Goal: Transaction & Acquisition: Book appointment/travel/reservation

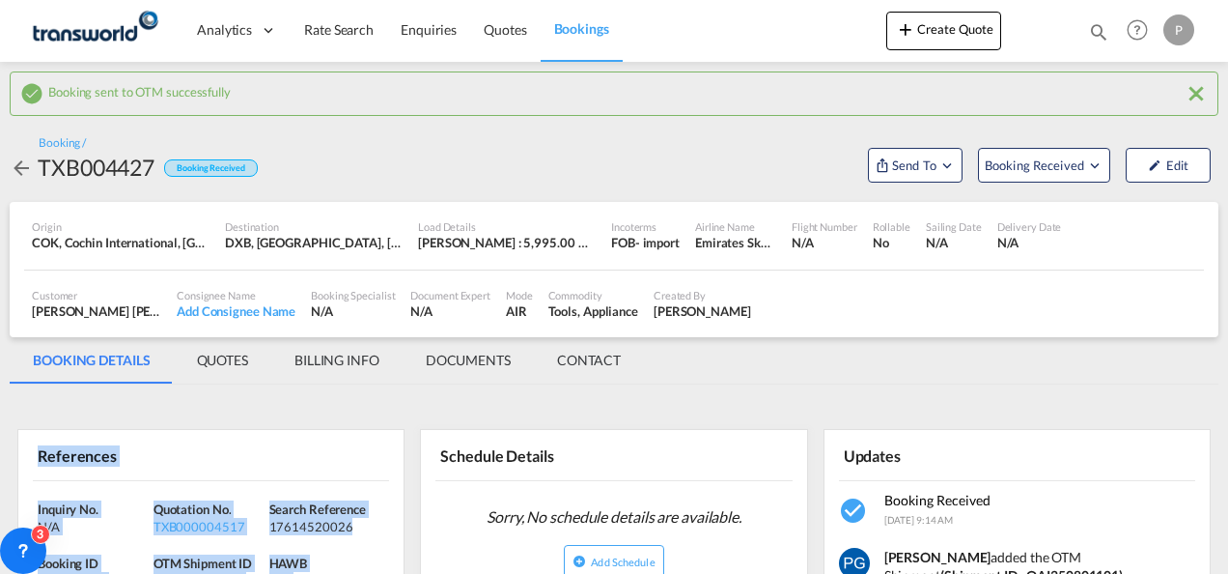
scroll to position [148, 0]
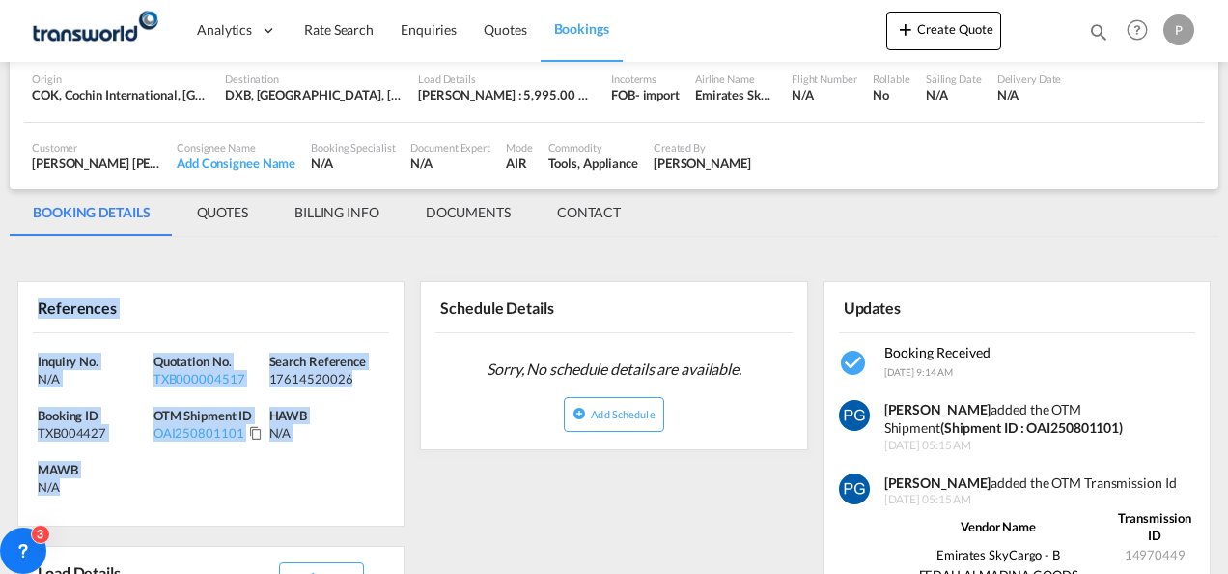
click at [940, 34] on button "Create Quote" at bounding box center [944, 31] width 115 height 39
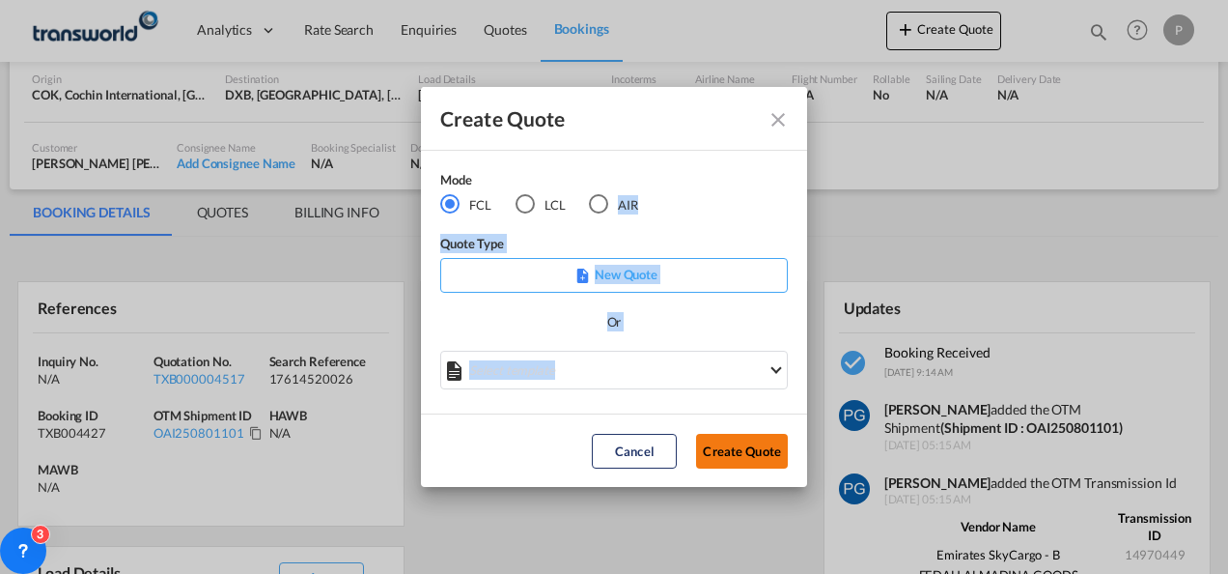
drag, startPoint x: 599, startPoint y: 198, endPoint x: 729, endPoint y: 450, distance: 283.8
click at [729, 450] on div "Create Quote Mode FCL LCL AIR Quote Type New Quote Or Select template No Result…" at bounding box center [614, 287] width 386 height 401
click at [729, 450] on button "Create Quote" at bounding box center [742, 451] width 92 height 35
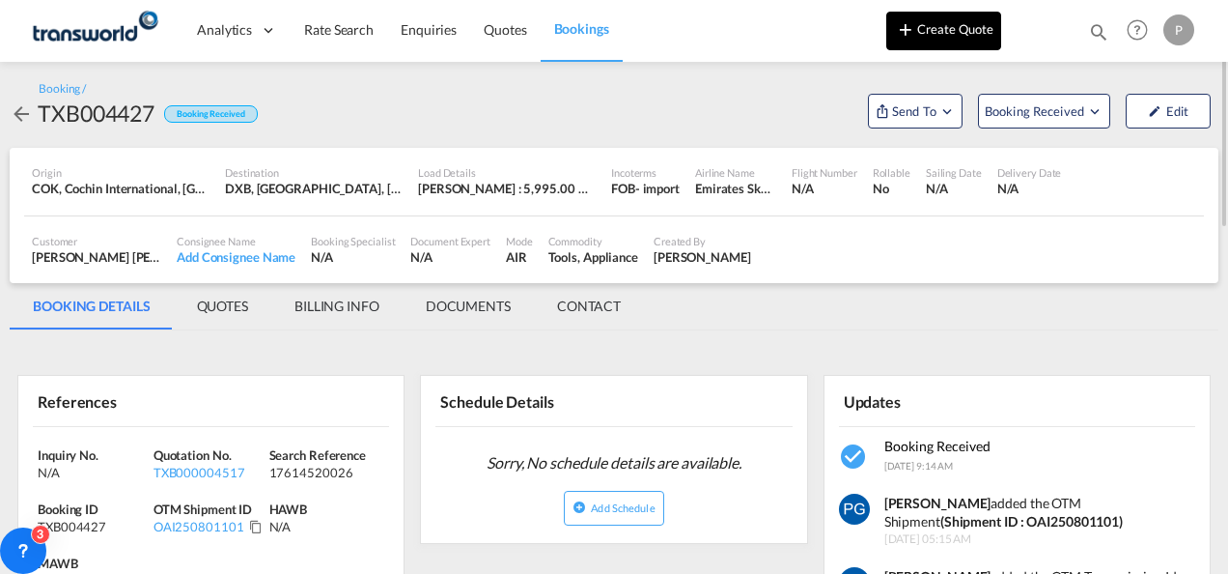
click at [941, 39] on button "Create Quote" at bounding box center [944, 31] width 115 height 39
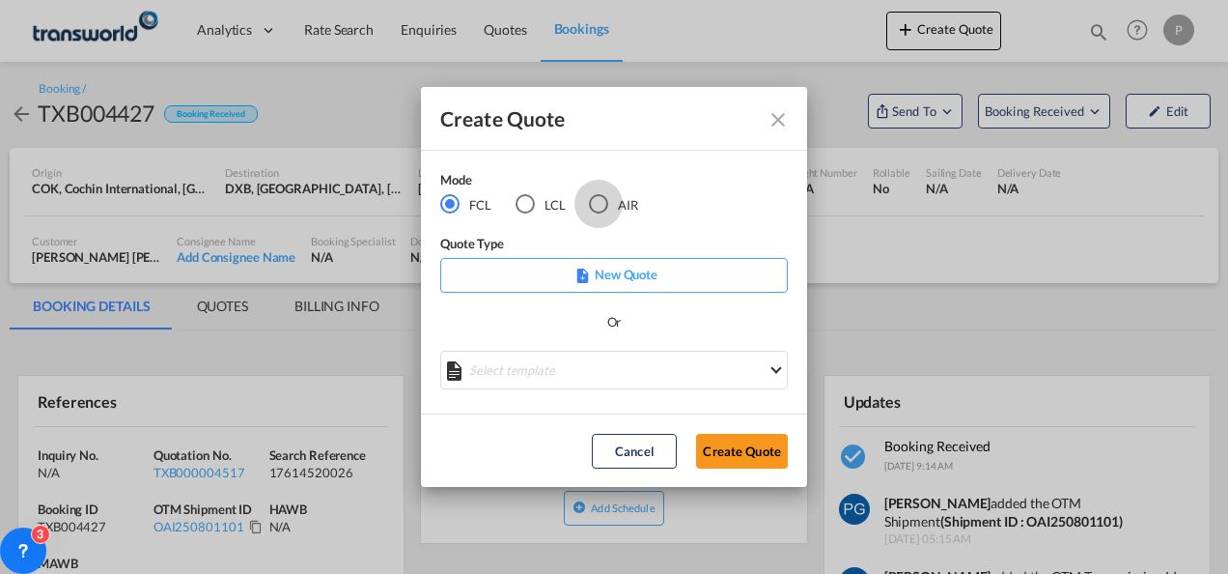
click at [600, 199] on div "AIR" at bounding box center [598, 203] width 19 height 19
click at [718, 456] on button "Create Quote" at bounding box center [742, 451] width 92 height 35
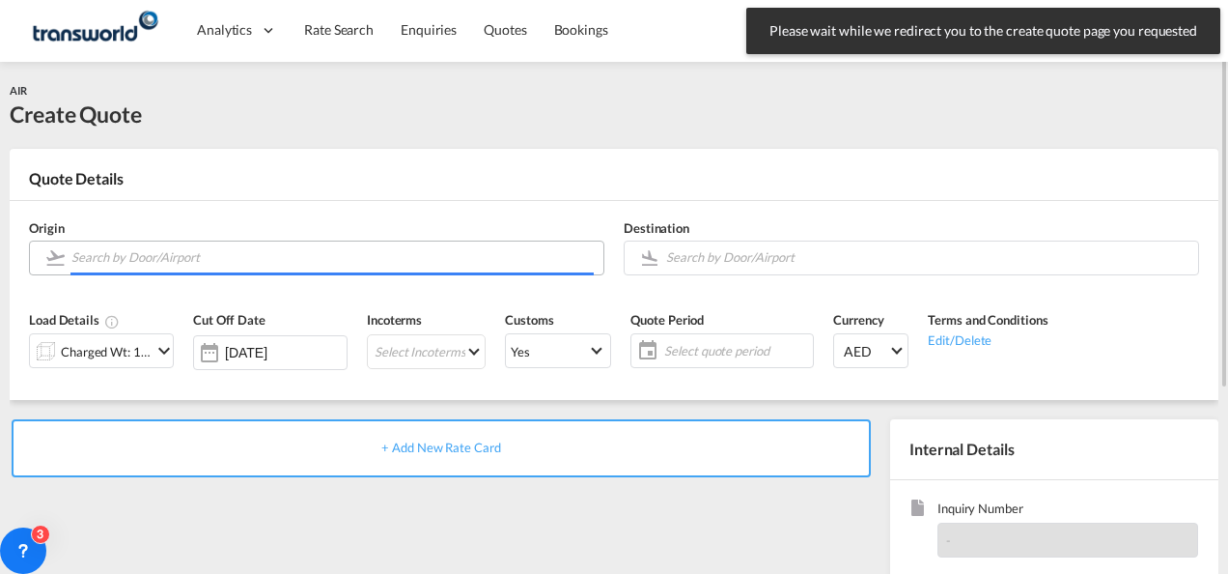
click at [178, 253] on input "Search by Door/Airport" at bounding box center [332, 257] width 522 height 34
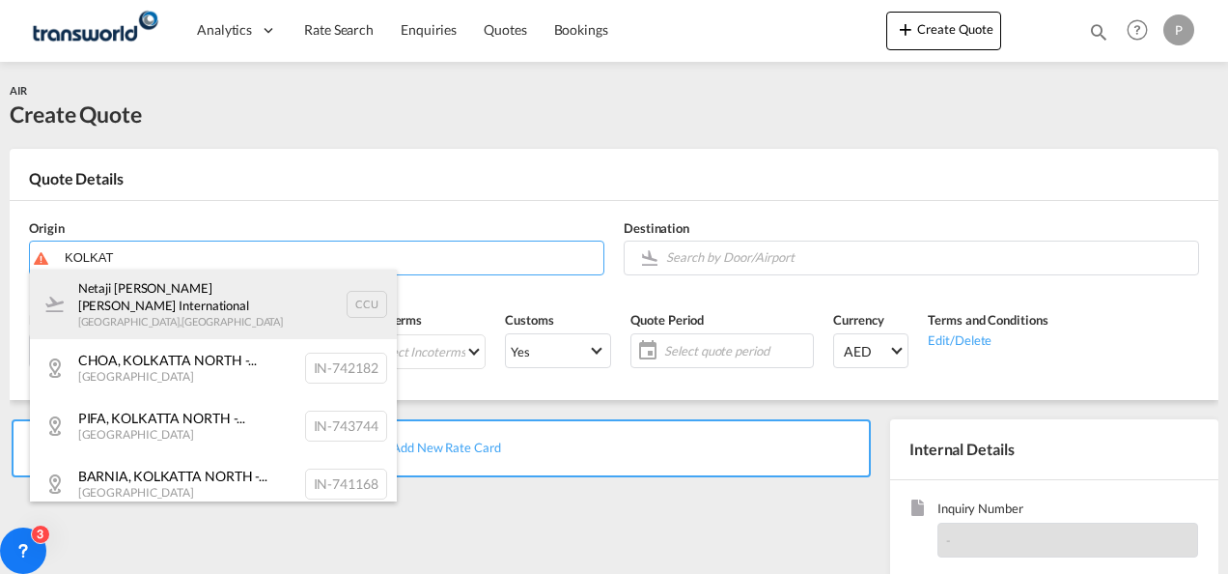
click at [150, 300] on div "Netaji [PERSON_NAME] [PERSON_NAME] International [GEOGRAPHIC_DATA] , [GEOGRAPHI…" at bounding box center [213, 304] width 367 height 70
type input "Netaji [PERSON_NAME] [PERSON_NAME] International, [GEOGRAPHIC_DATA], CCU"
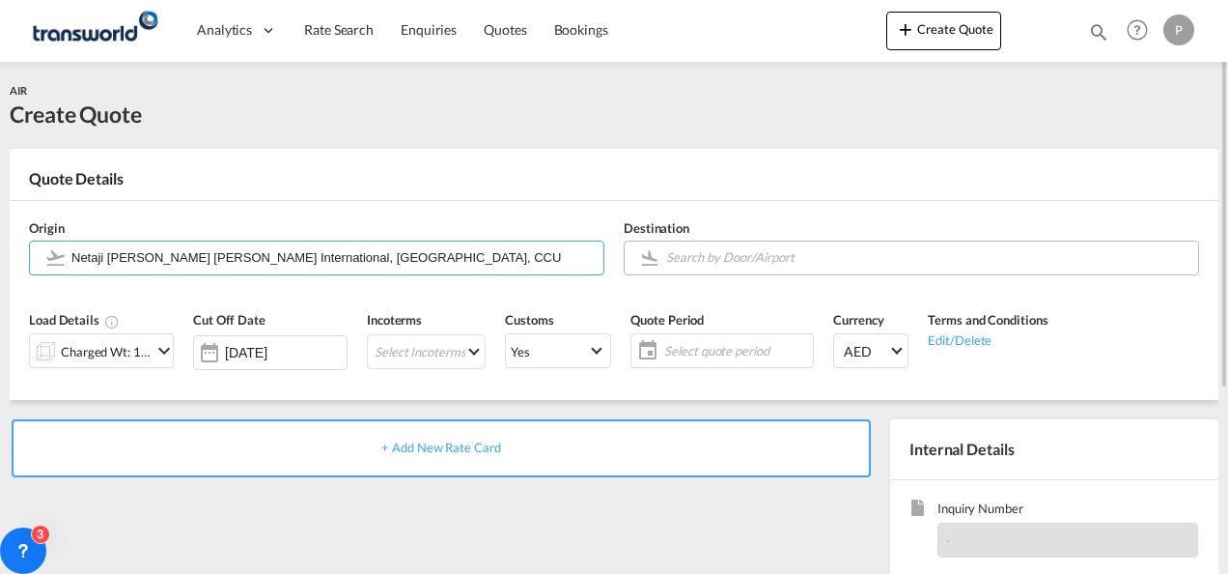
click at [691, 255] on body "Analytics Dashboard Rate Search Enquiries Quotes Bookings" at bounding box center [614, 287] width 1228 height 574
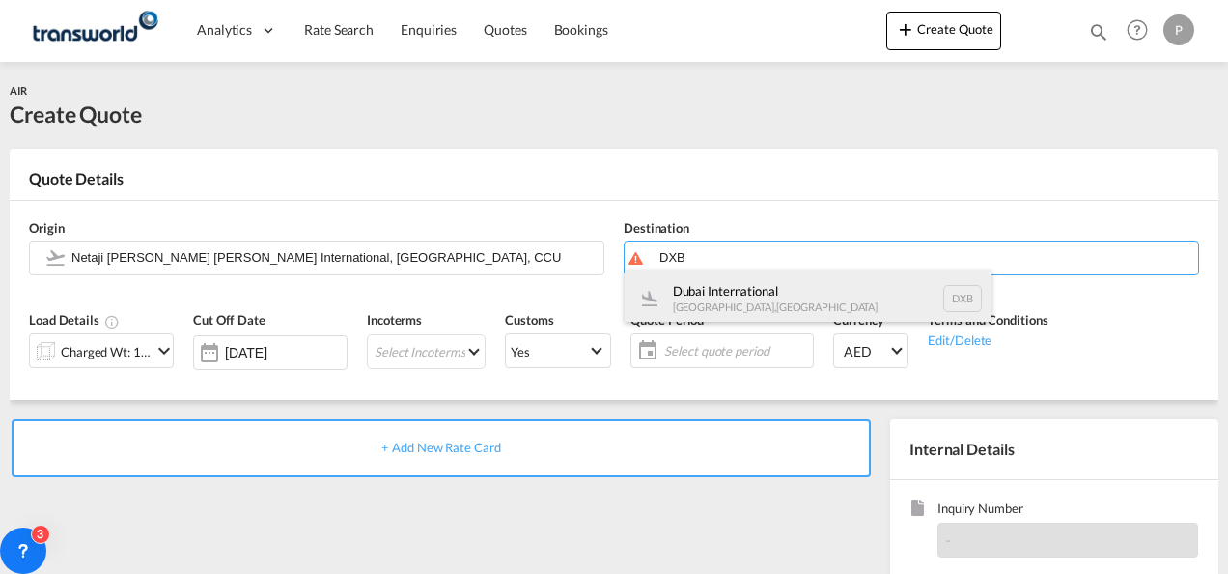
click at [703, 305] on div "Dubai International [GEOGRAPHIC_DATA] , [GEOGRAPHIC_DATA] DXB" at bounding box center [808, 298] width 367 height 58
type input "Dubai International, [GEOGRAPHIC_DATA], DXB"
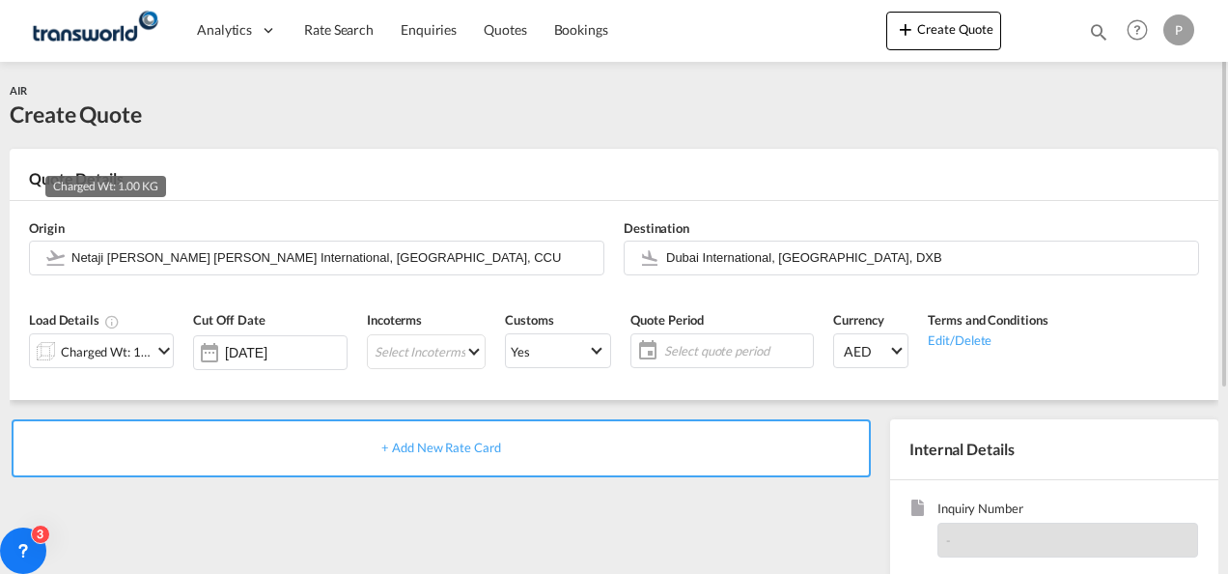
click at [136, 349] on div "Charged Wt: 1.00 KG" at bounding box center [106, 351] width 91 height 27
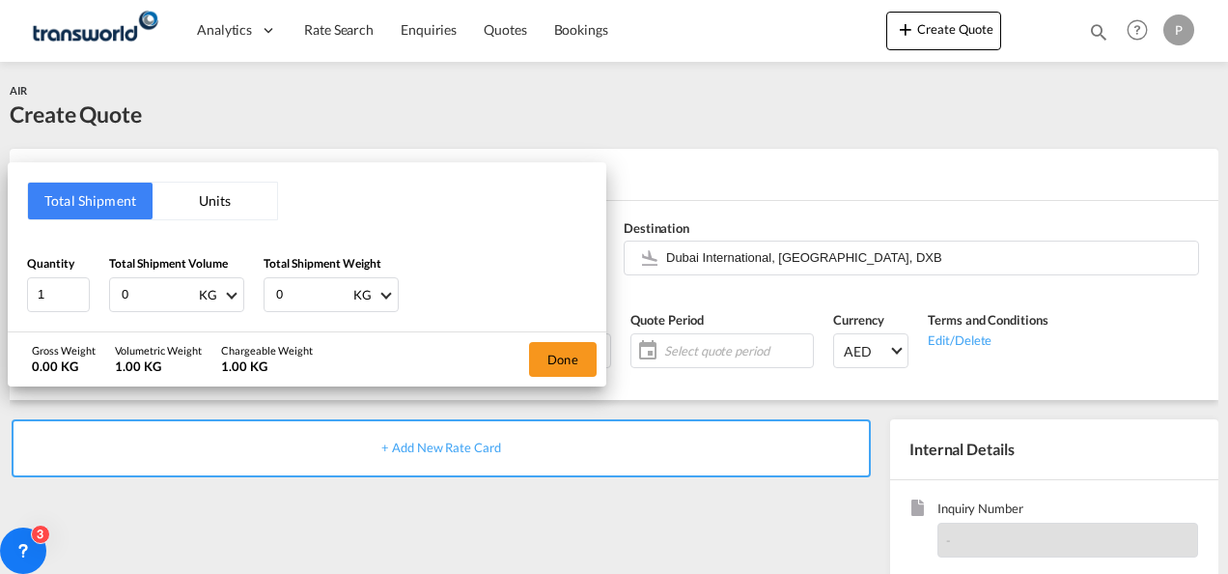
click at [151, 280] on input "0" at bounding box center [158, 294] width 77 height 33
type input "3799"
click at [298, 292] on input "0" at bounding box center [312, 294] width 77 height 33
type input "3799"
click at [557, 364] on button "Done" at bounding box center [563, 359] width 68 height 35
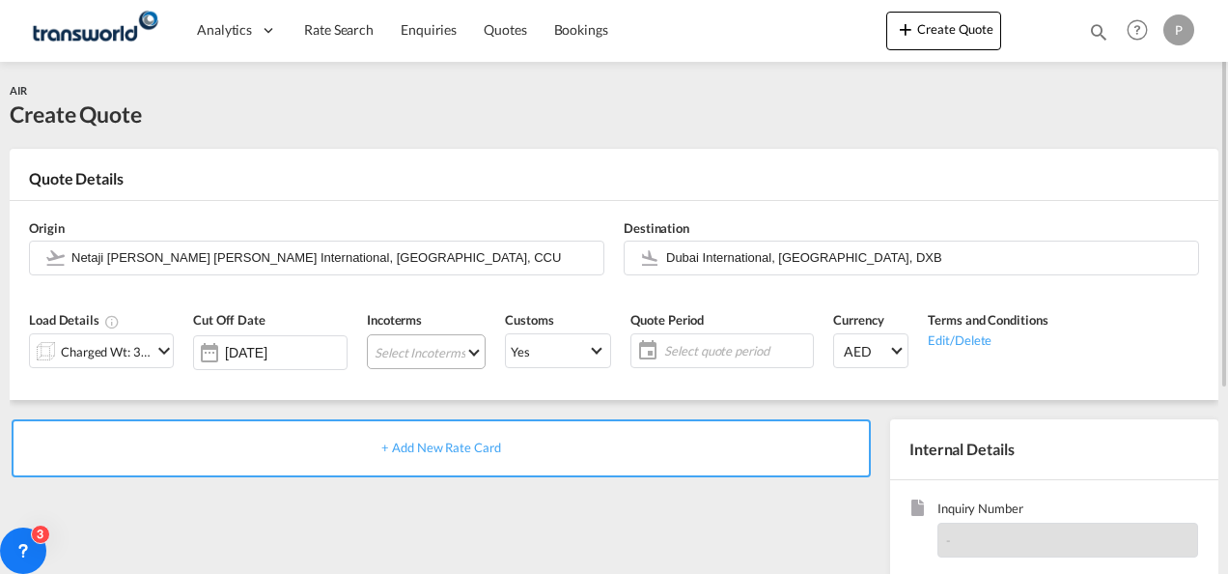
click at [398, 352] on md-select "Select Incoterms FAS - import Free Alongside Ship CFR - import Cost and Freight…" at bounding box center [426, 351] width 119 height 35
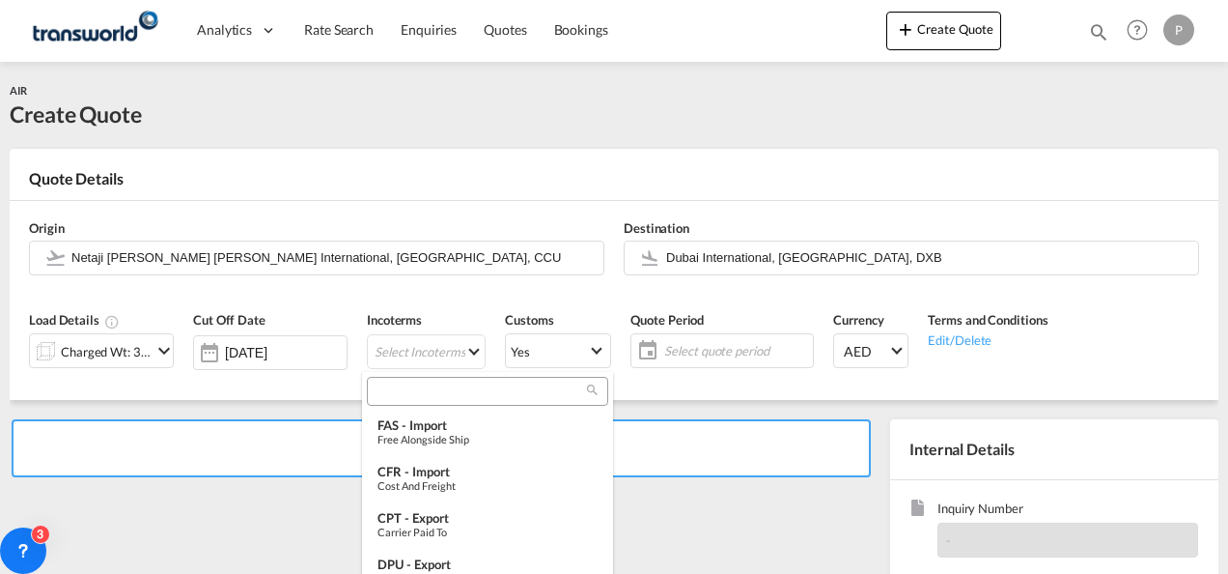
click at [399, 390] on input "search" at bounding box center [480, 390] width 214 height 17
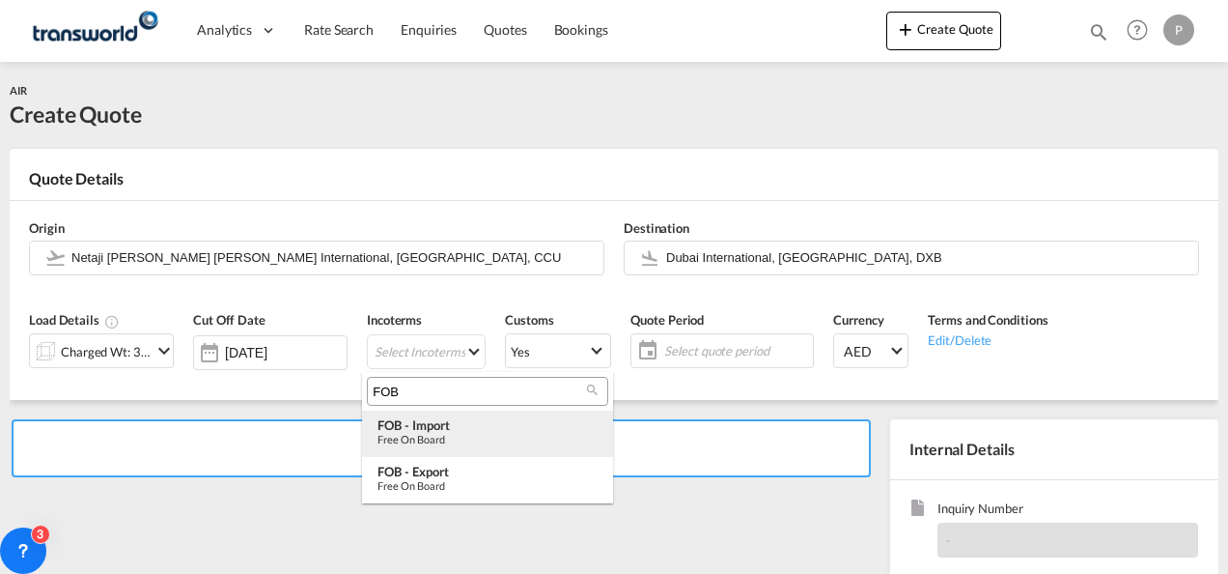
type input "FOB"
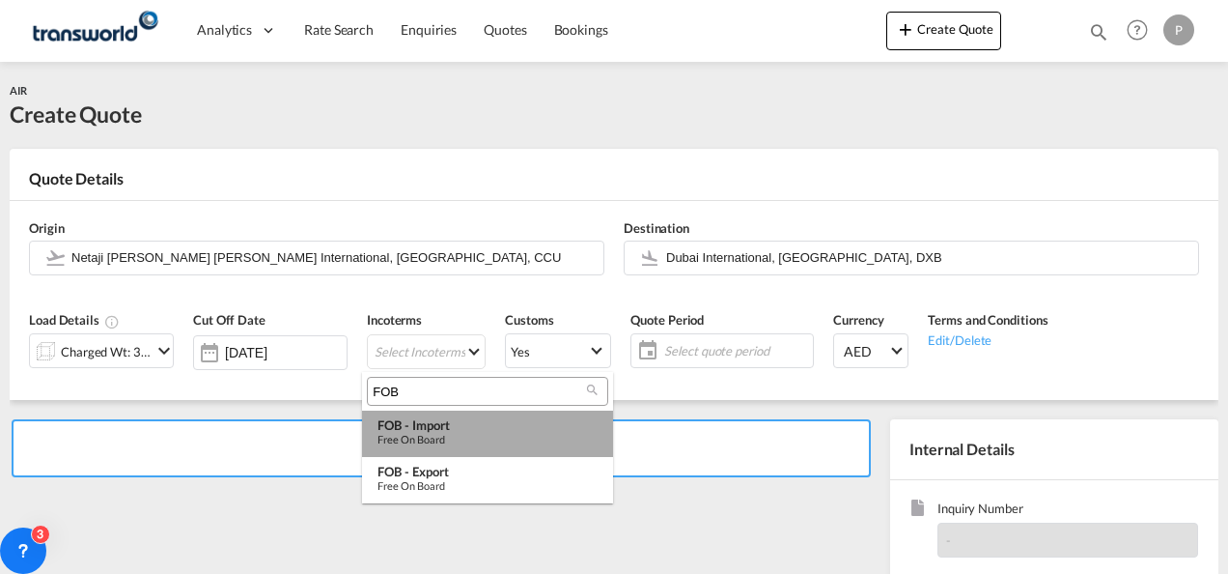
click at [424, 439] on div "Free on Board" at bounding box center [488, 439] width 220 height 13
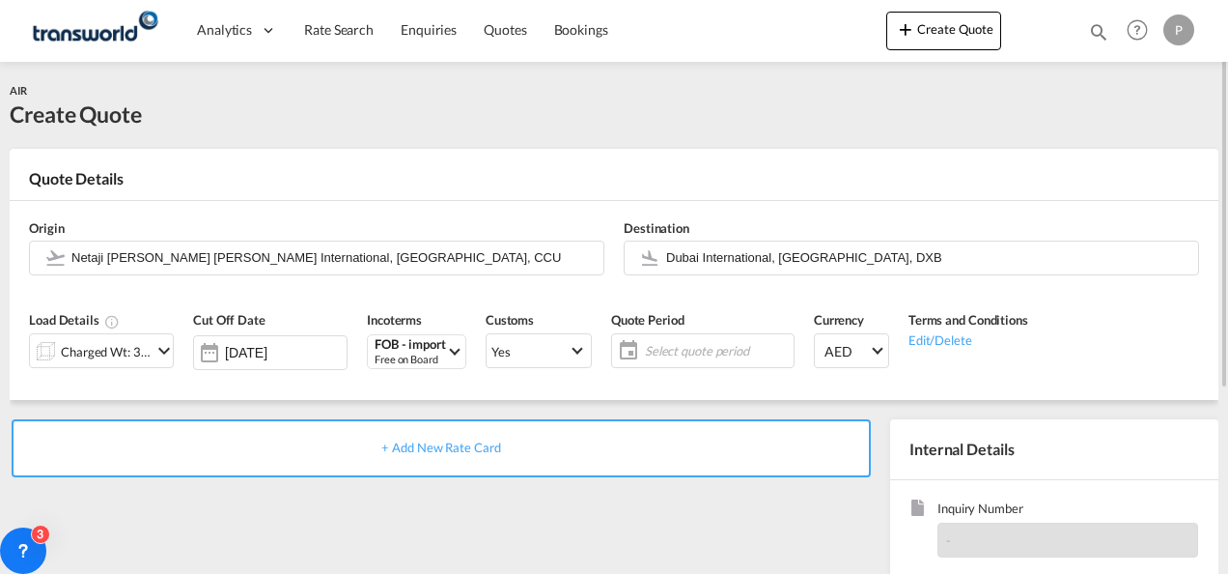
click at [682, 349] on span "Select quote period" at bounding box center [717, 350] width 144 height 17
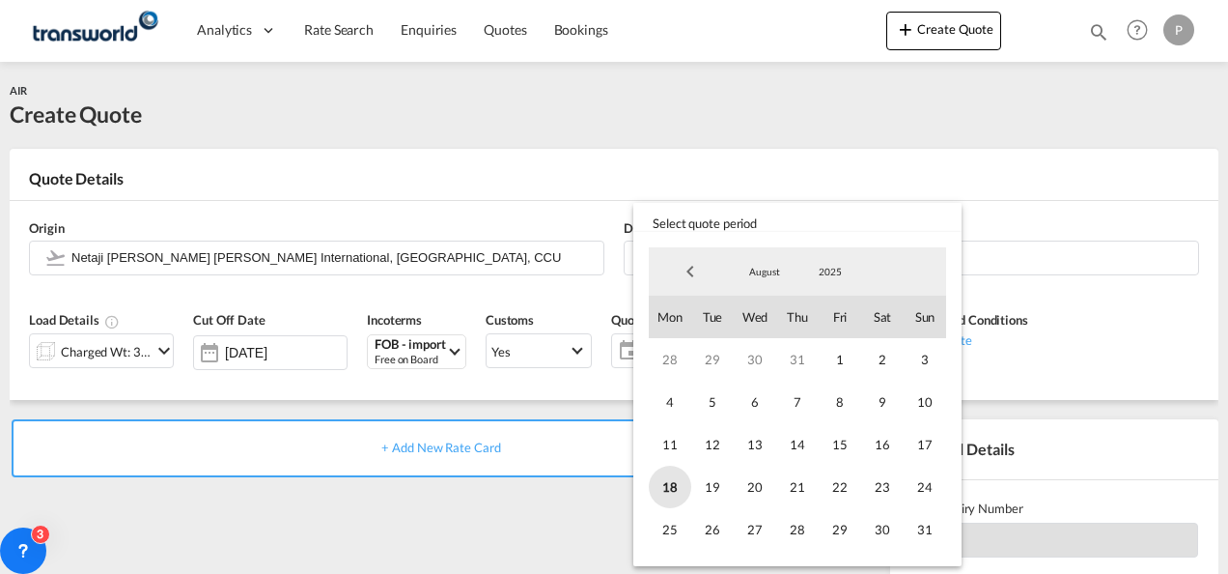
click at [678, 476] on span "18" at bounding box center [670, 486] width 42 height 42
click at [922, 525] on span "31" at bounding box center [925, 529] width 42 height 42
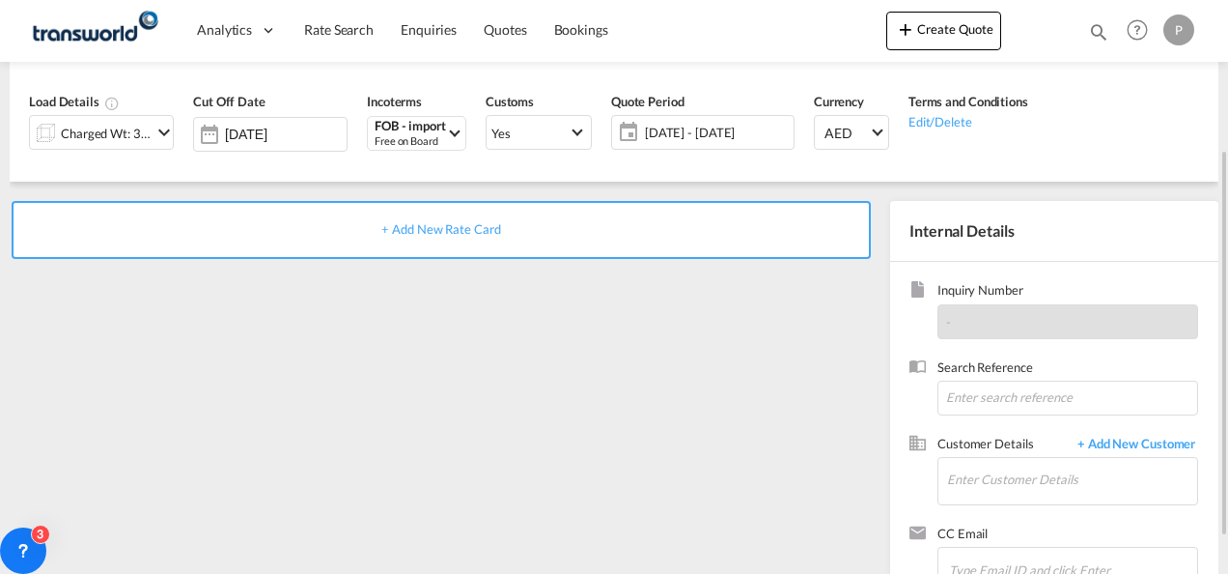
scroll to position [219, 0]
click at [1010, 477] on input "Enter Customer Details" at bounding box center [1072, 478] width 250 height 43
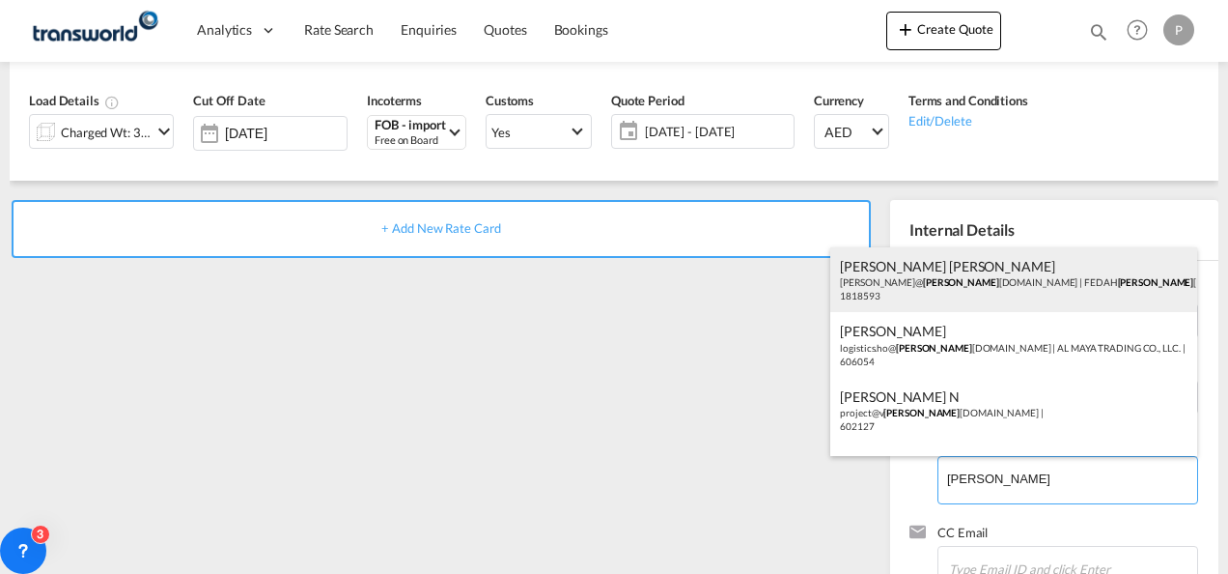
click at [930, 292] on div "[PERSON_NAME] [PERSON_NAME] [PERSON_NAME]@ [PERSON_NAME] [DOMAIN_NAME] | FEDAH …" at bounding box center [1014, 280] width 367 height 66
type input "FEDAH ALMADINA GOODS WHOLESALERS CO. L.L.C, [PERSON_NAME] [PERSON_NAME], [PERSO…"
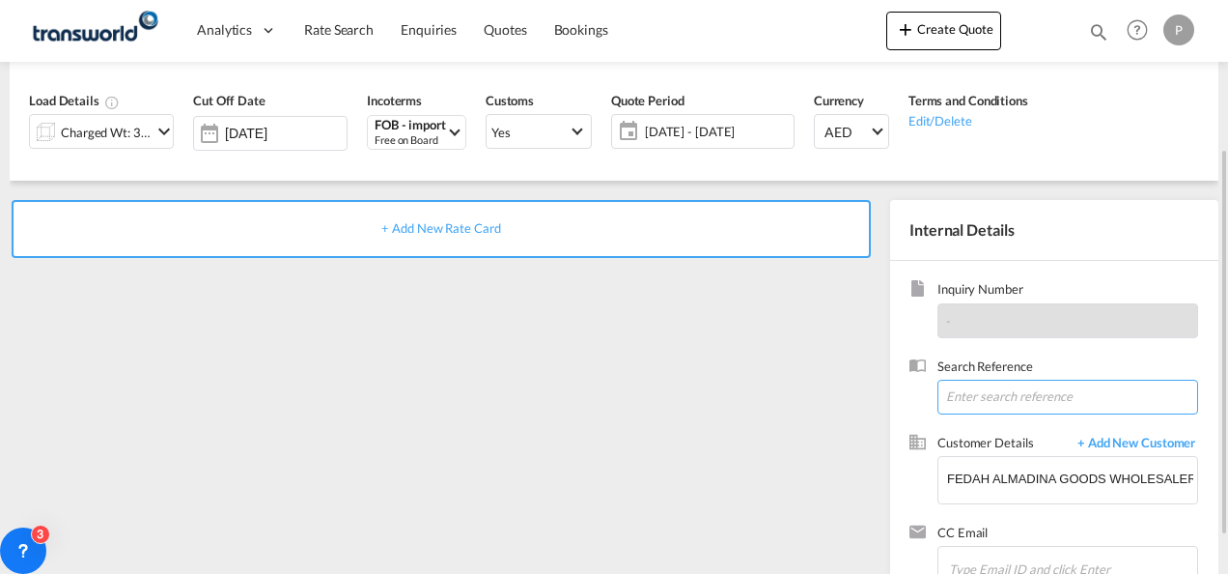
click at [973, 392] on input at bounding box center [1068, 397] width 261 height 35
paste input "17614507080"
type input "17614507080"
click at [481, 229] on span "+ Add New Rate Card" at bounding box center [440, 227] width 119 height 15
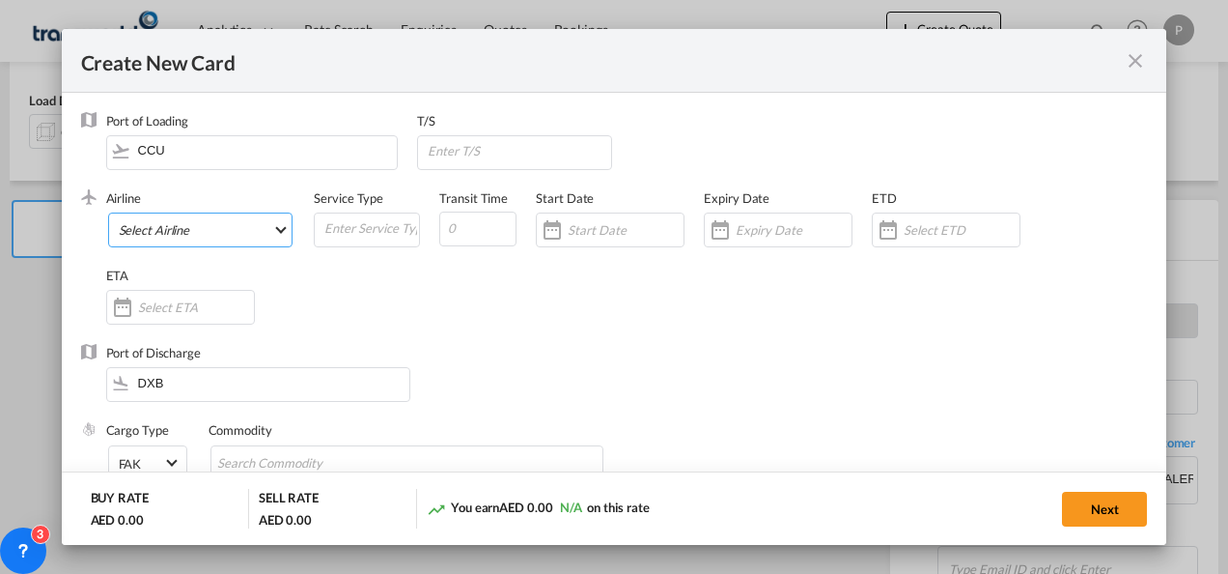
click at [166, 233] on md-select "Select Airline AIR EXPRESS S.A. (1166- / -) CMA CGM Air Cargo (1140-2C / -) DDW…" at bounding box center [200, 229] width 185 height 35
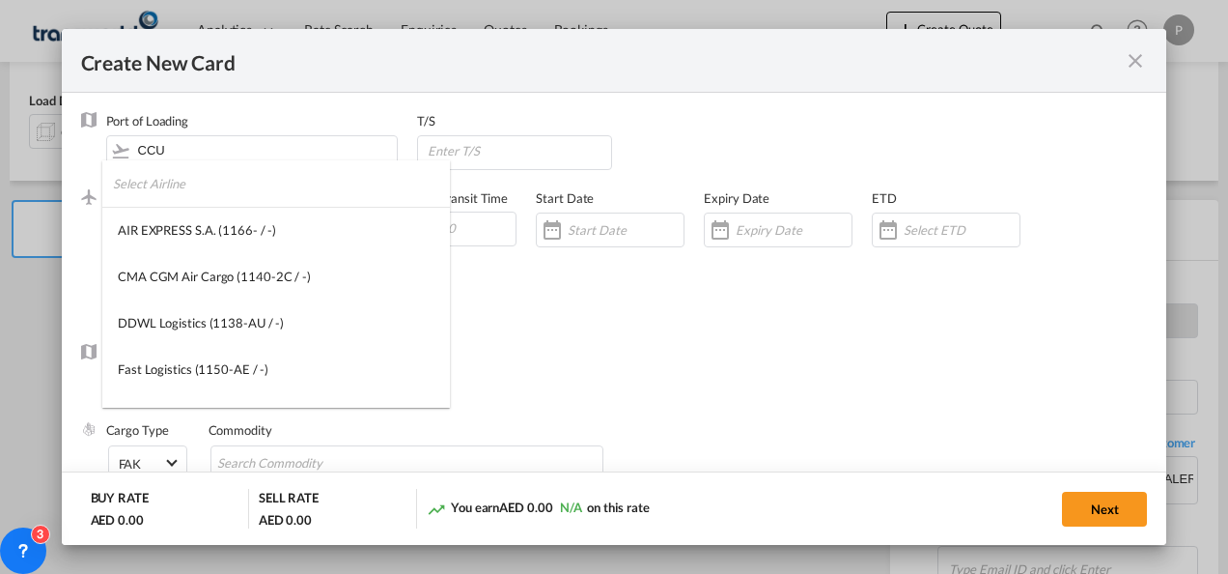
click at [166, 187] on input "search" at bounding box center [281, 183] width 337 height 46
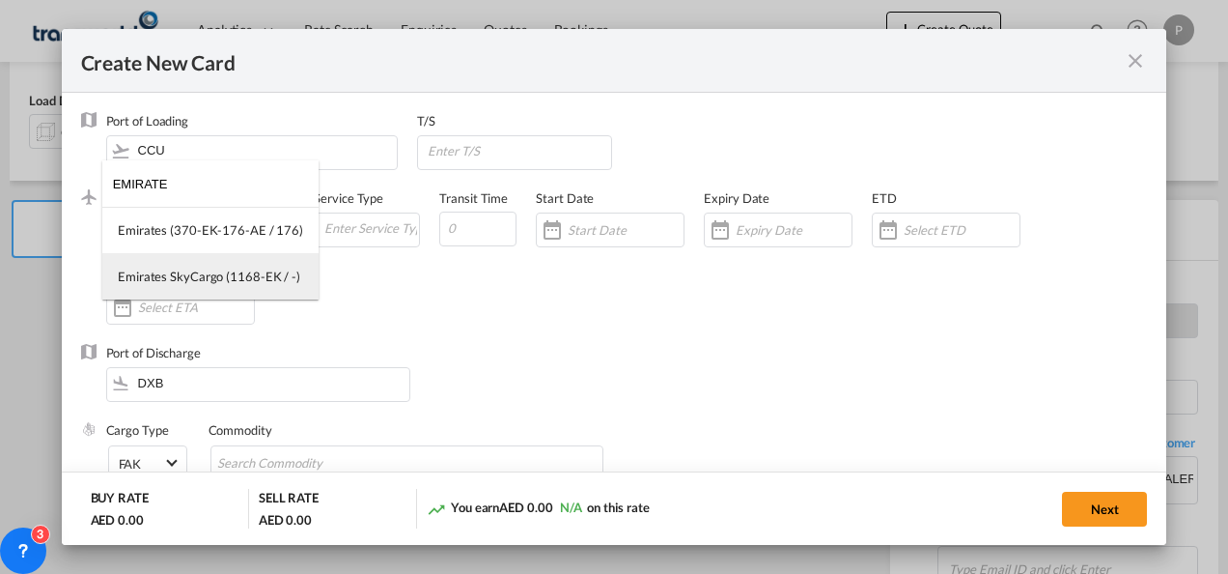
type input "EMIRATE"
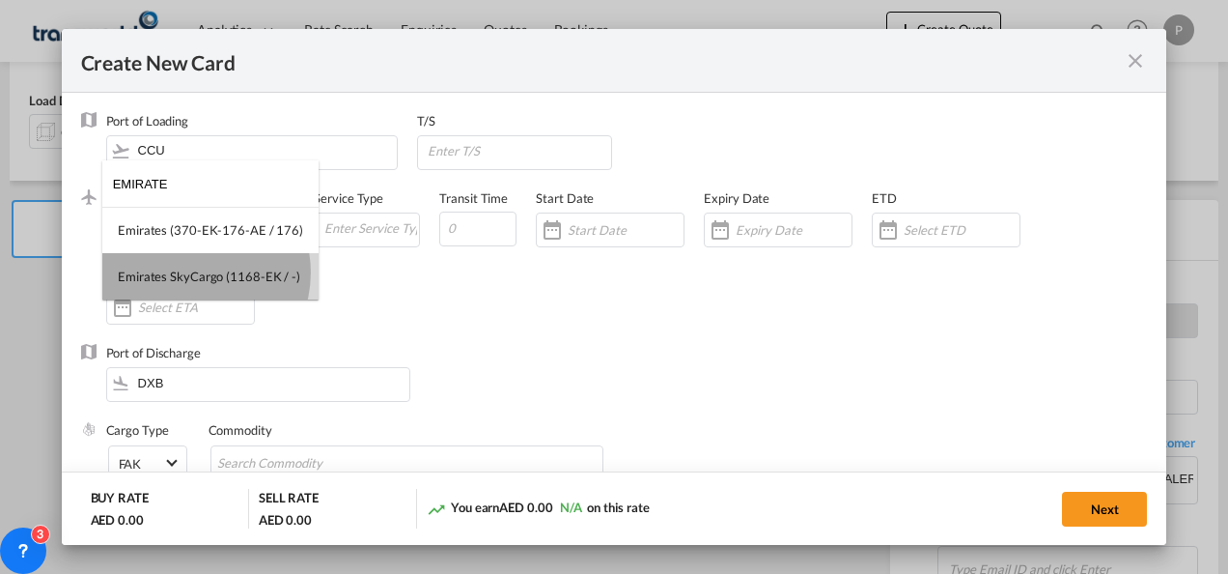
click at [187, 272] on div "Emirates SkyCargo (1168-EK / -)" at bounding box center [209, 276] width 183 height 17
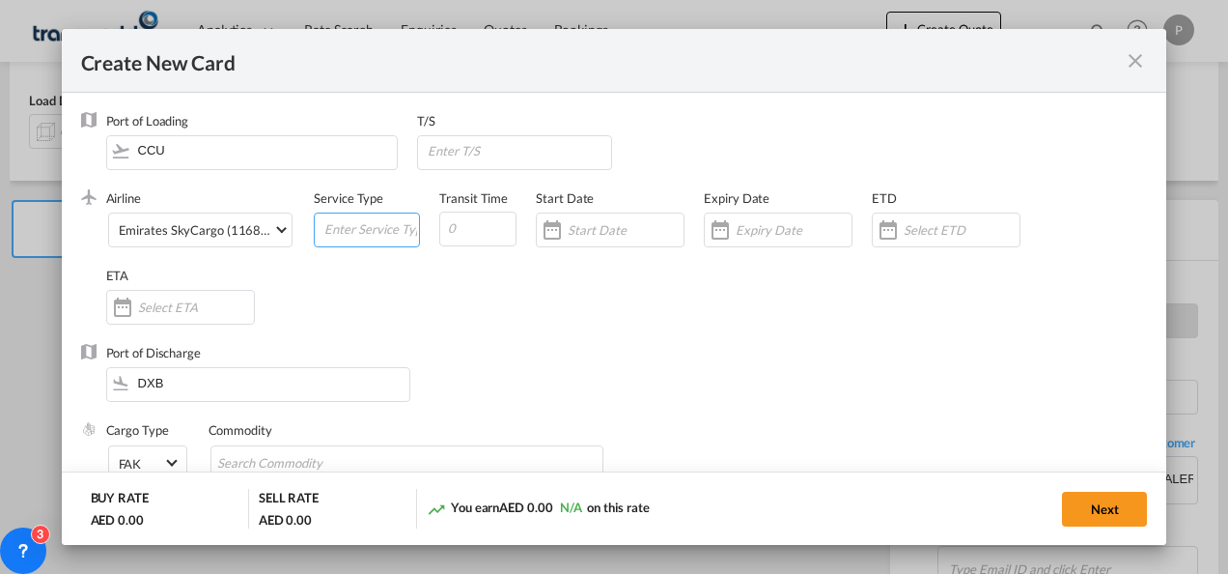
click at [346, 228] on input "Create New Card ..." at bounding box center [371, 227] width 97 height 29
type input "FOB IMPORT"
click at [736, 224] on input "Create New Card ..." at bounding box center [794, 229] width 116 height 15
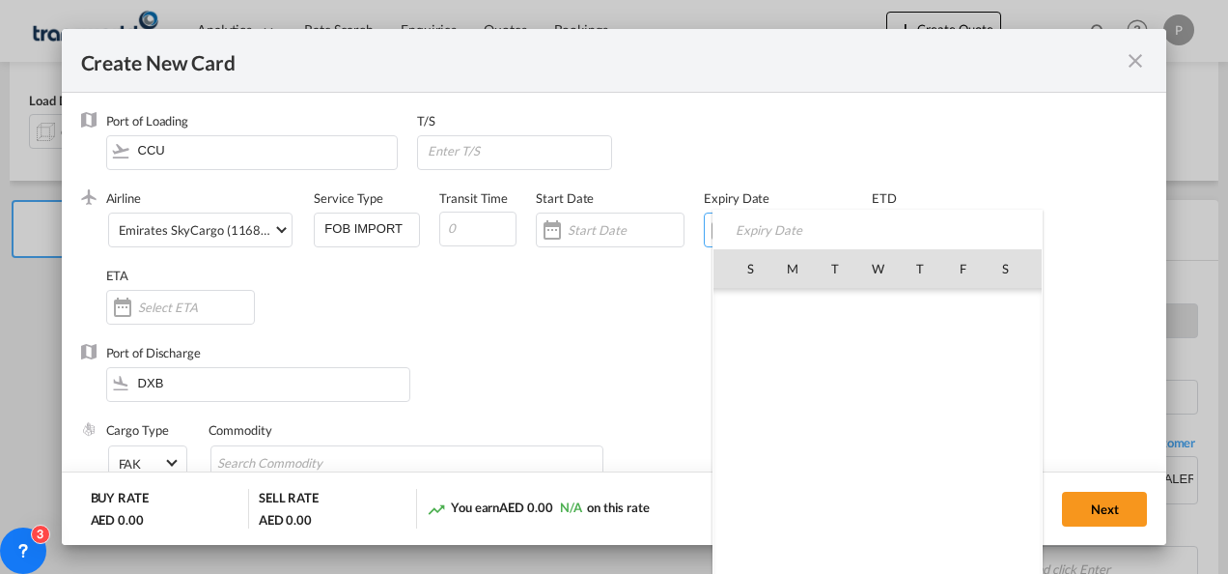
scroll to position [447101, 0]
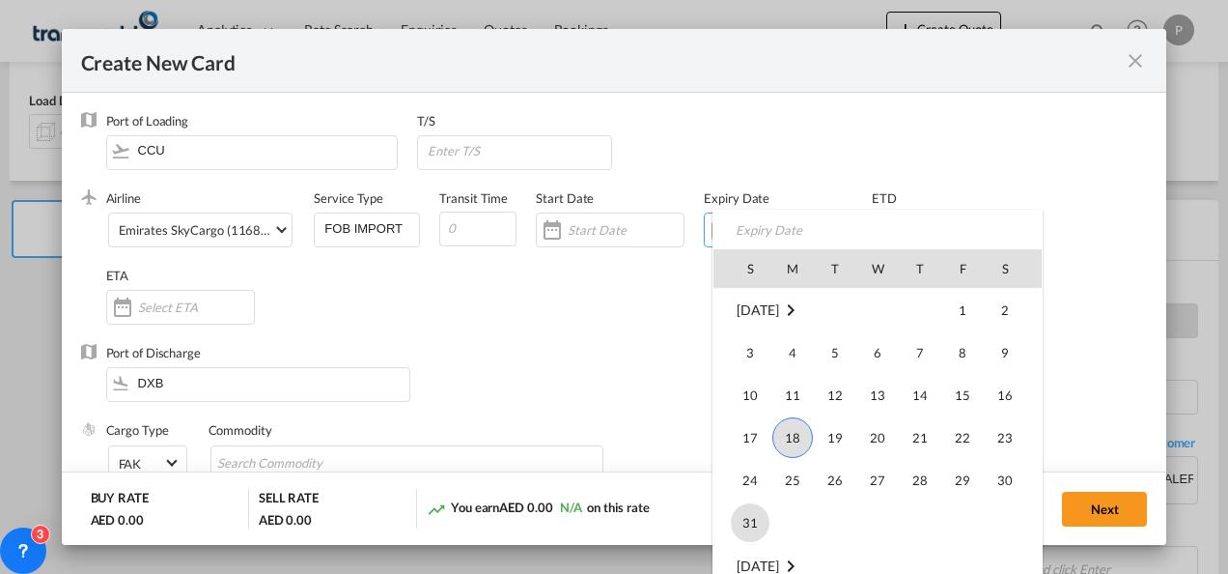
click at [756, 514] on span "31" at bounding box center [750, 522] width 39 height 39
type input "[DATE]"
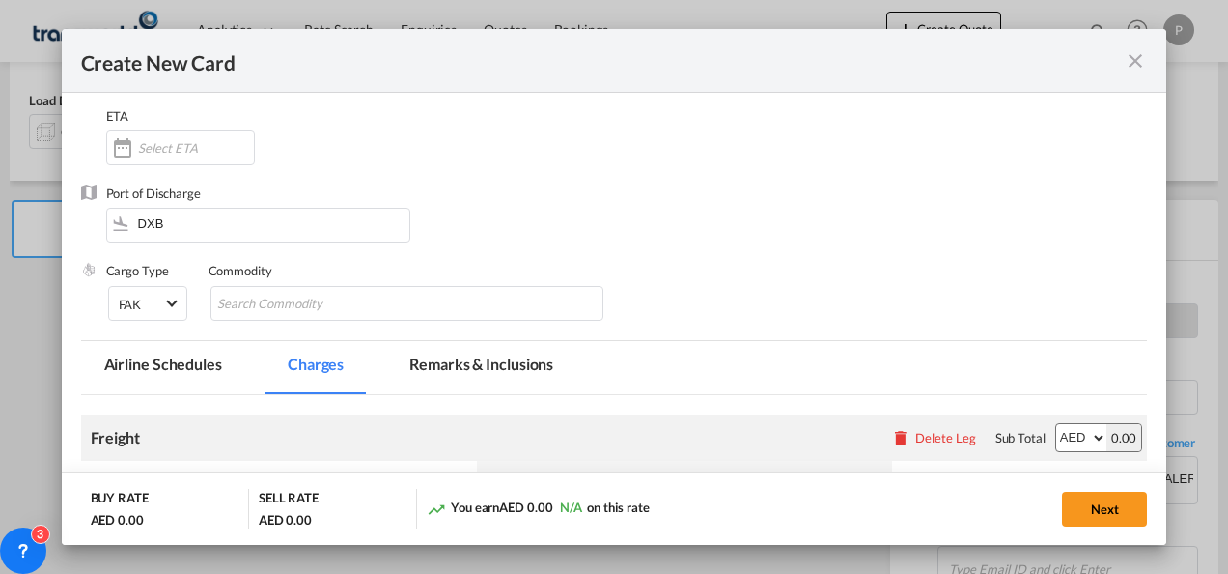
scroll to position [160, 0]
click at [376, 307] on input "Chips input." at bounding box center [305, 303] width 177 height 31
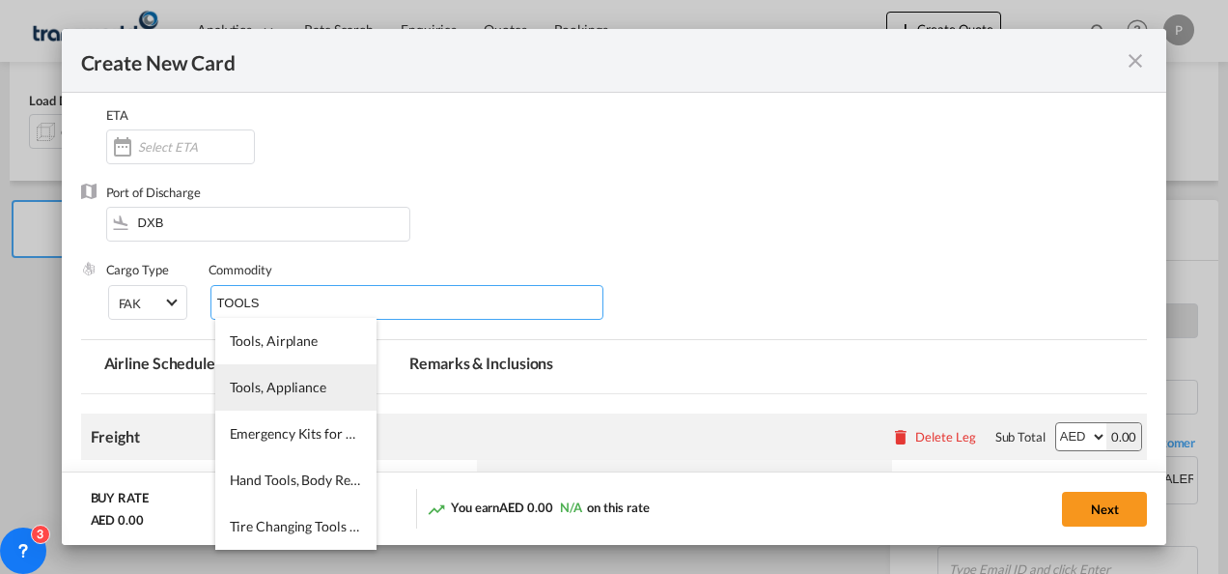
type input "TOOLS"
click at [251, 409] on li "Tools, Appliance" at bounding box center [295, 387] width 161 height 46
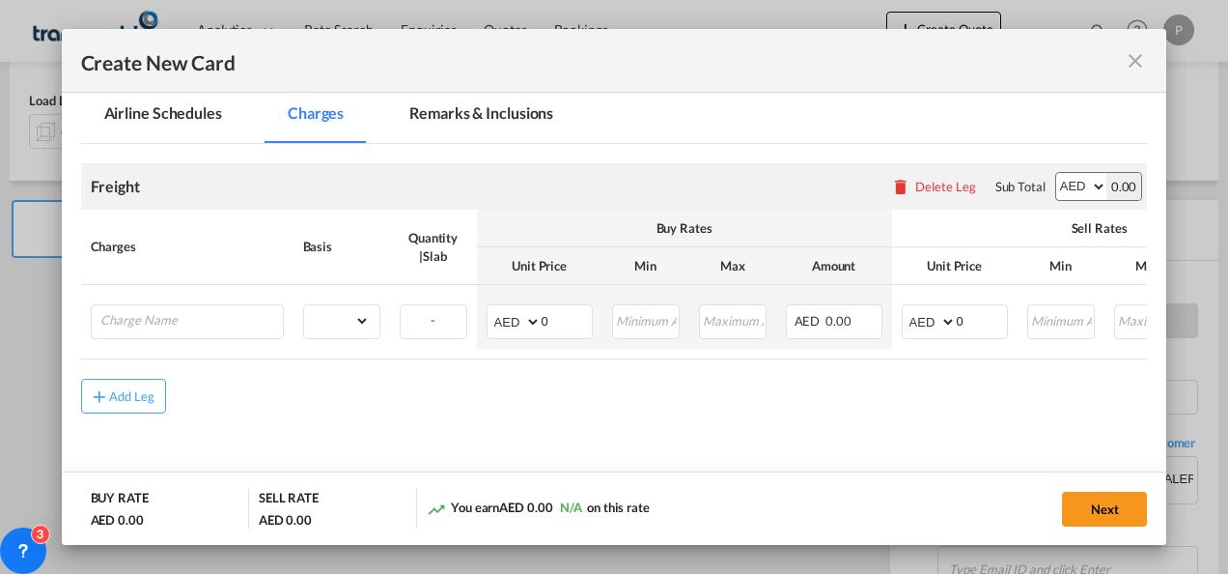
scroll to position [411, 0]
click at [220, 309] on input "Charge Name" at bounding box center [191, 318] width 183 height 29
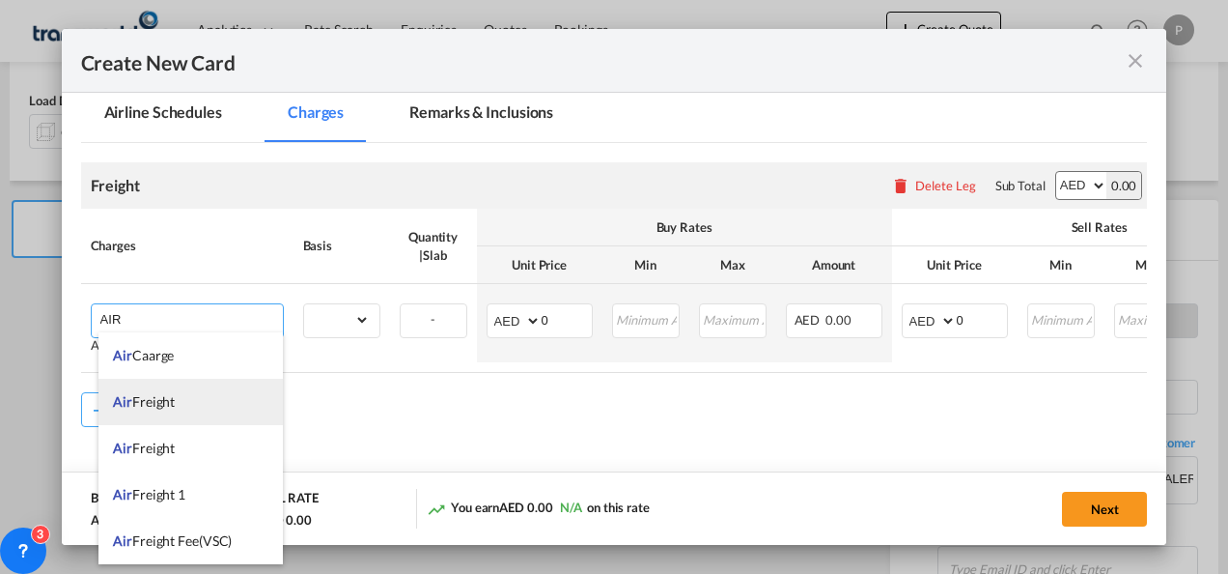
click at [180, 394] on li "Air Freight" at bounding box center [191, 402] width 184 height 46
type input "Air Freight"
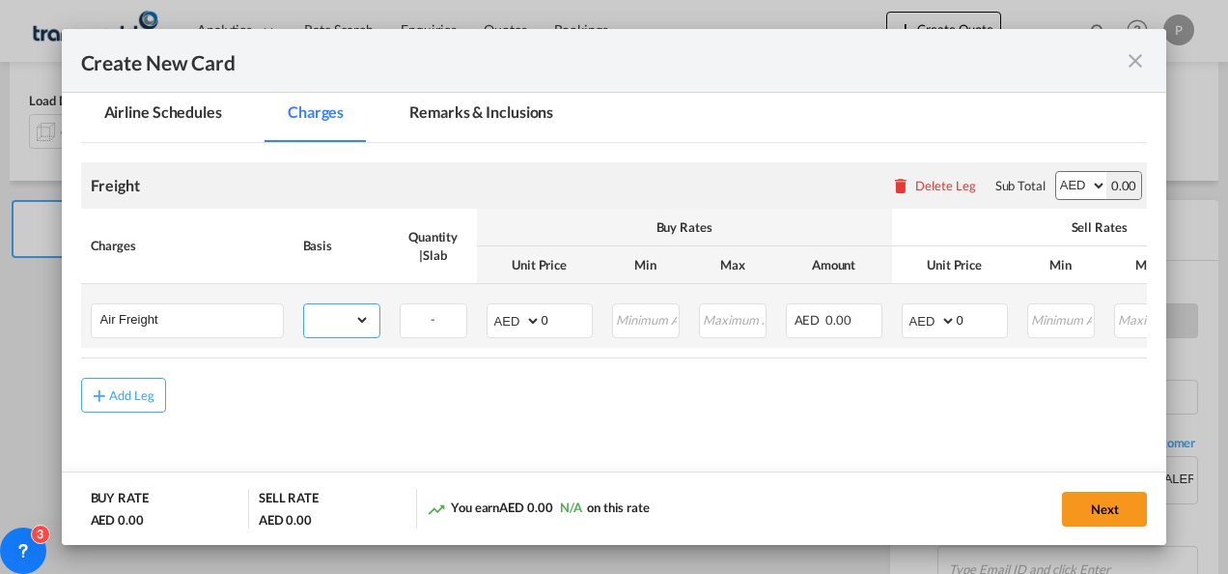
click at [359, 318] on select "gross_weight volumetric_weight per_shipment per_bl per_km % on air freight per_…" at bounding box center [337, 319] width 66 height 31
select select "per_shipment"
click at [304, 304] on select "gross_weight volumetric_weight per_shipment per_bl per_km % on air freight per_…" at bounding box center [337, 319] width 66 height 31
click at [503, 317] on select "AED AFN ALL AMD ANG AOA ARS AUD AWG AZN BAM BBD BDT BGN BHD BIF BMD BND [PERSON…" at bounding box center [516, 320] width 50 height 27
select select "string:USD"
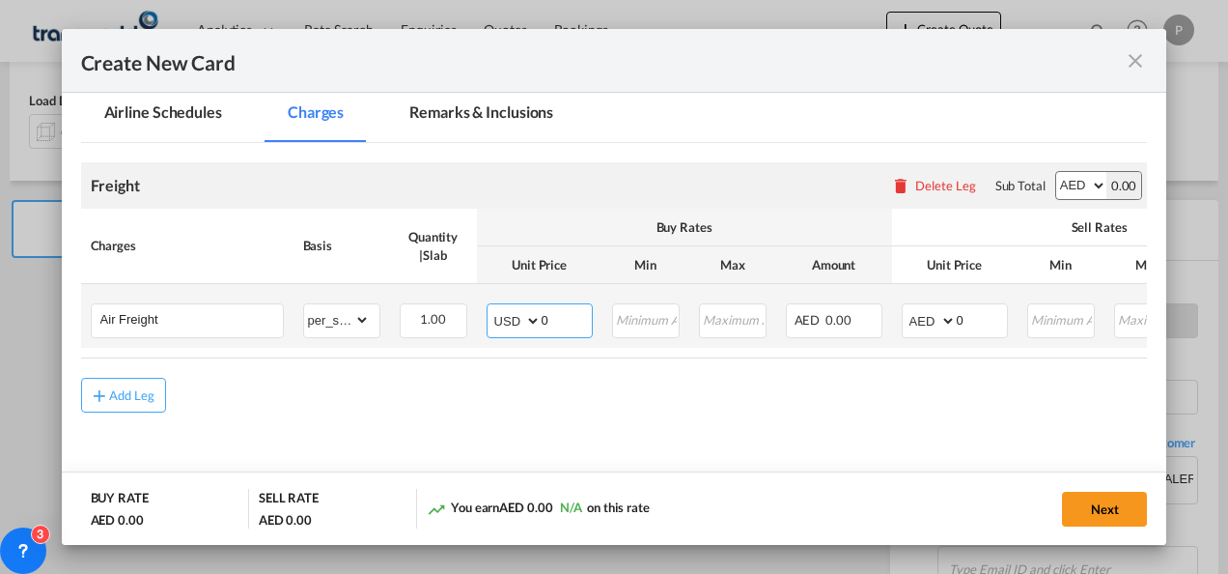
click at [491, 307] on select "AED AFN ALL AMD ANG AOA ARS AUD AWG AZN BAM BBD BDT BGN BHD BIF BMD BND [PERSON…" at bounding box center [516, 320] width 50 height 27
click at [547, 312] on input "0" at bounding box center [567, 318] width 50 height 29
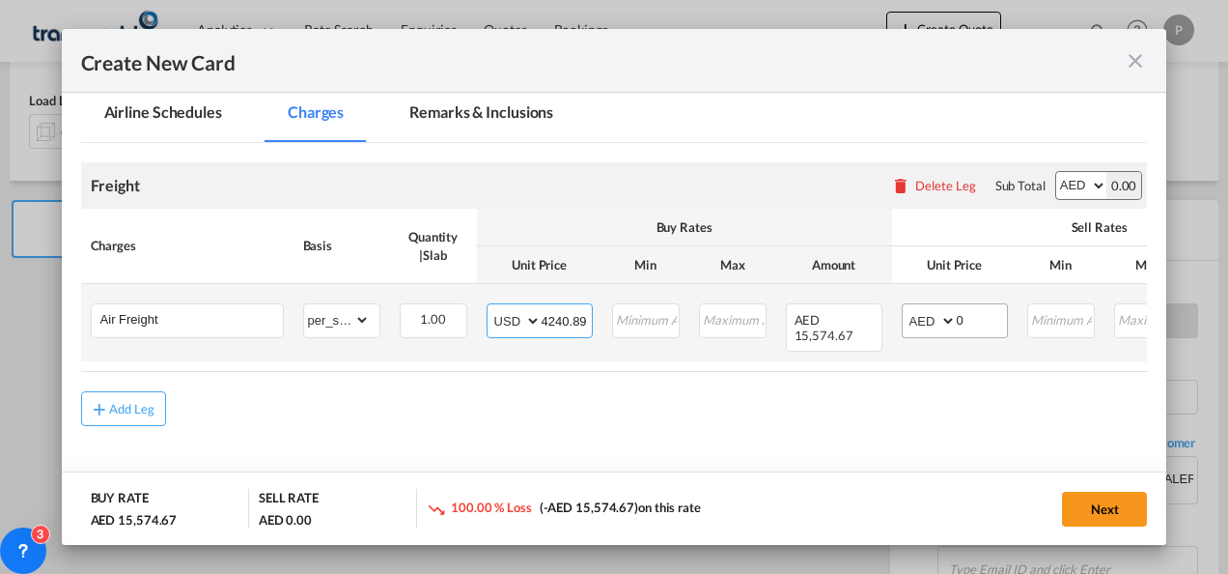
type input "4240.89"
click at [921, 317] on select "AED AFN ALL AMD ANG AOA ARS AUD AWG AZN BAM BBD BDT BGN BHD BIF BMD BND [PERSON…" at bounding box center [931, 320] width 50 height 27
select select "string:USD"
click at [906, 307] on select "AED AFN ALL AMD ANG AOA ARS AUD AWG AZN BAM BBD BDT BGN BHD BIF BMD BND [PERSON…" at bounding box center [931, 320] width 50 height 27
click at [968, 320] on input "0" at bounding box center [982, 318] width 50 height 29
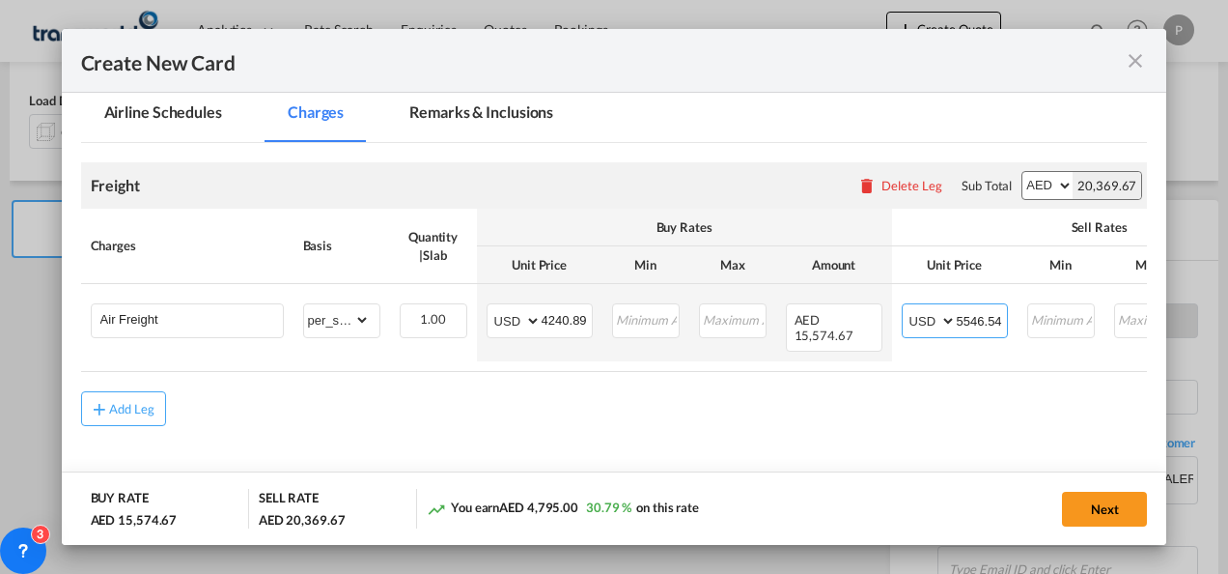
type input "5546.54"
click at [1091, 507] on button "Next" at bounding box center [1104, 509] width 85 height 35
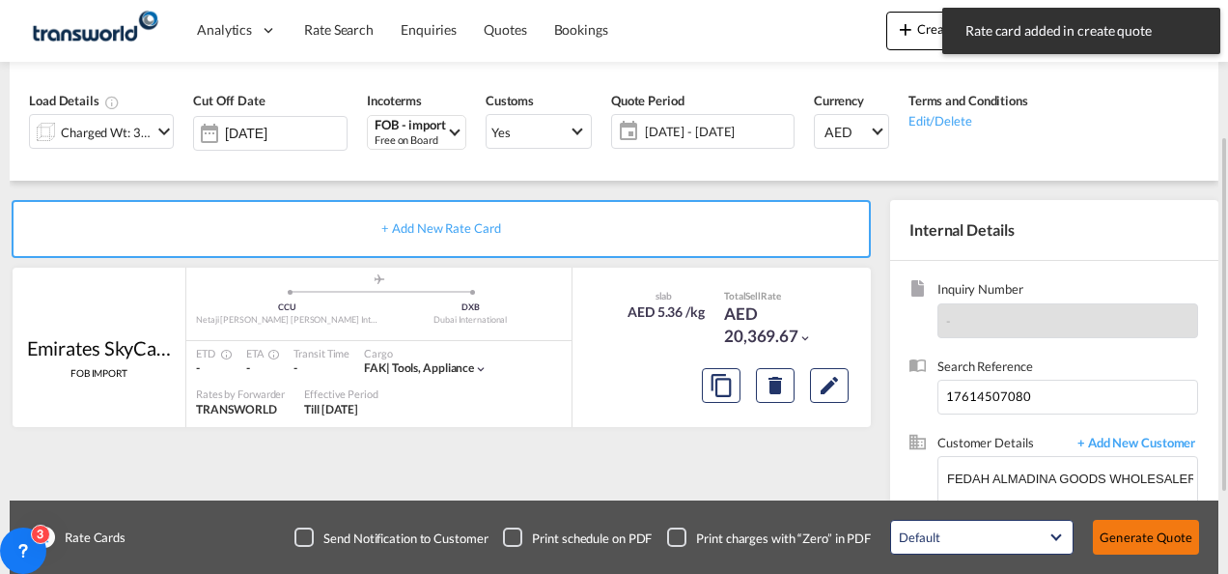
click at [1134, 537] on button "Generate Quote" at bounding box center [1146, 537] width 106 height 35
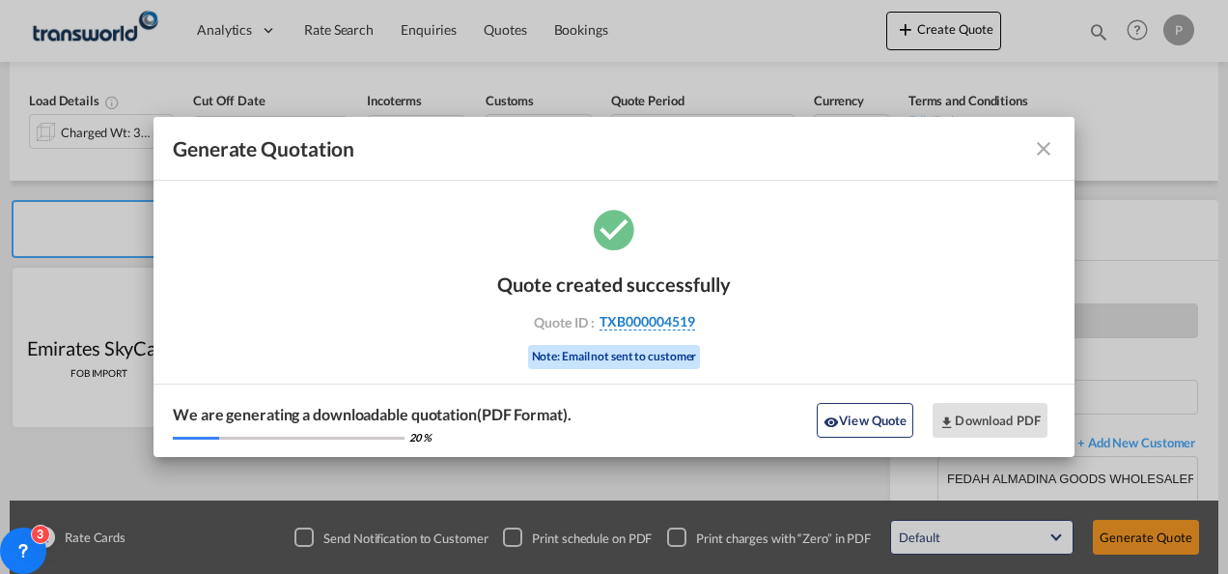
click at [646, 321] on span "TXB000004519" at bounding box center [648, 321] width 96 height 17
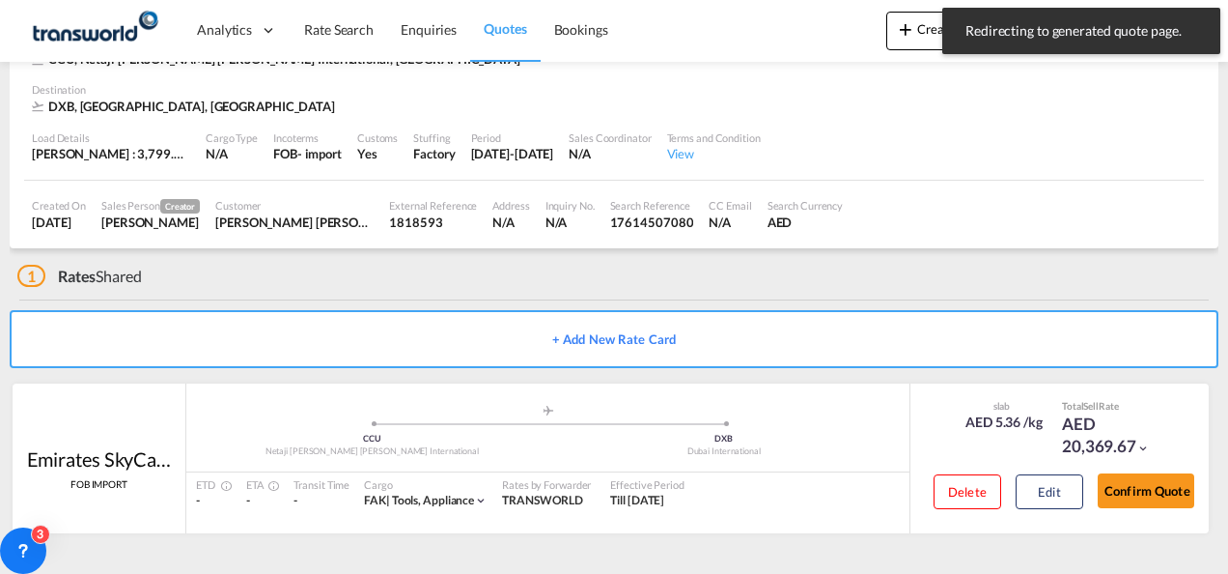
scroll to position [118, 0]
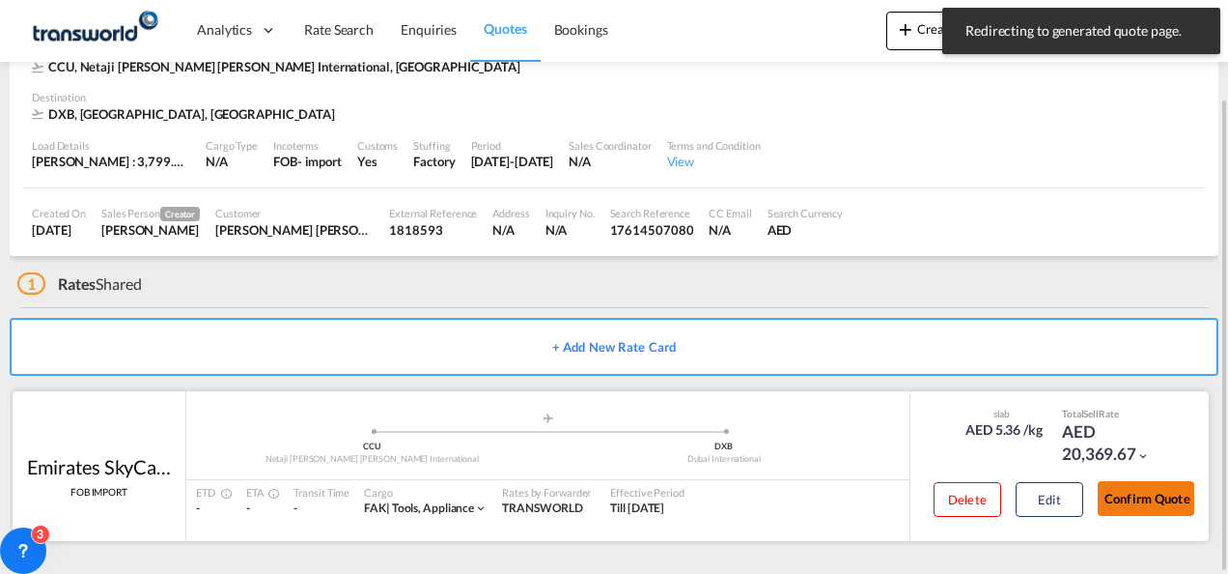
click at [1129, 503] on button "Confirm Quote" at bounding box center [1146, 498] width 97 height 35
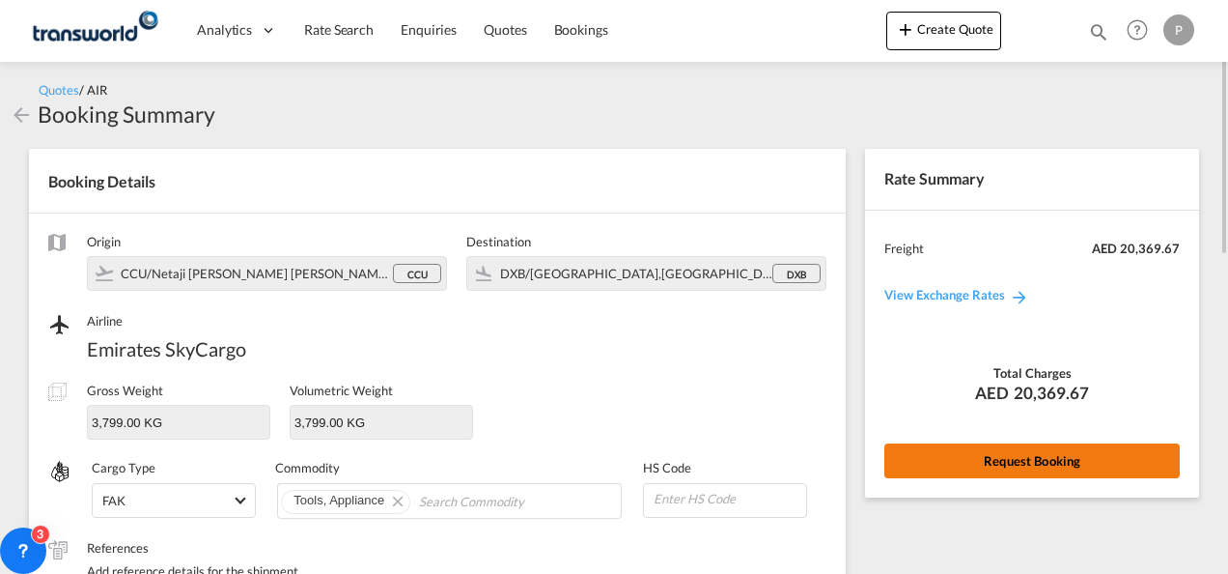
click at [1053, 464] on button "Request Booking" at bounding box center [1033, 460] width 296 height 35
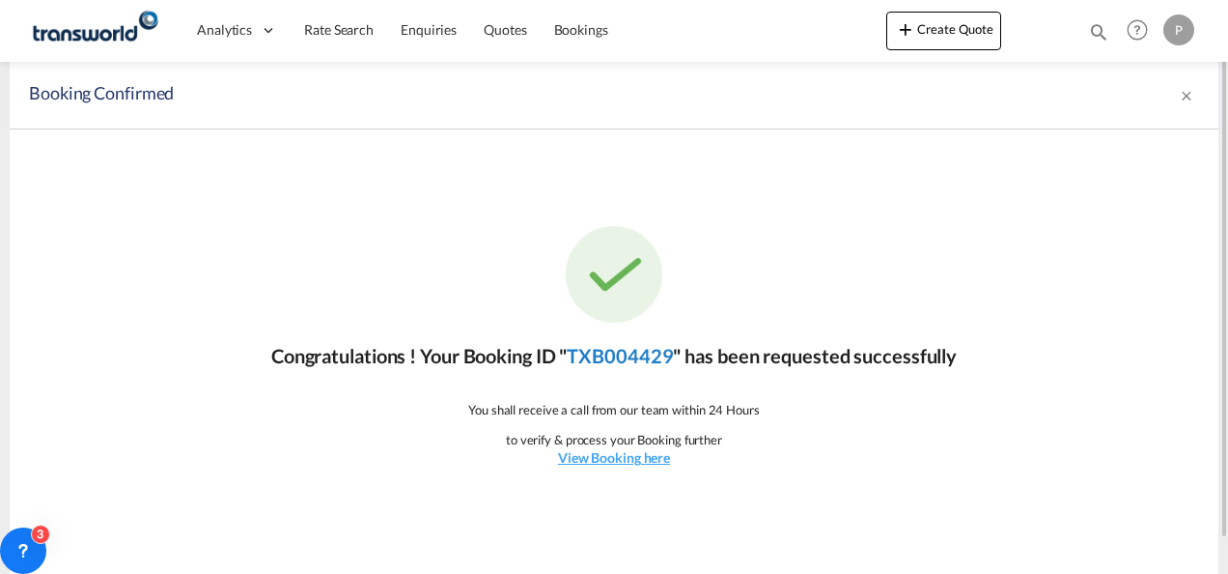
click at [655, 356] on link "TXB004429" at bounding box center [620, 355] width 106 height 23
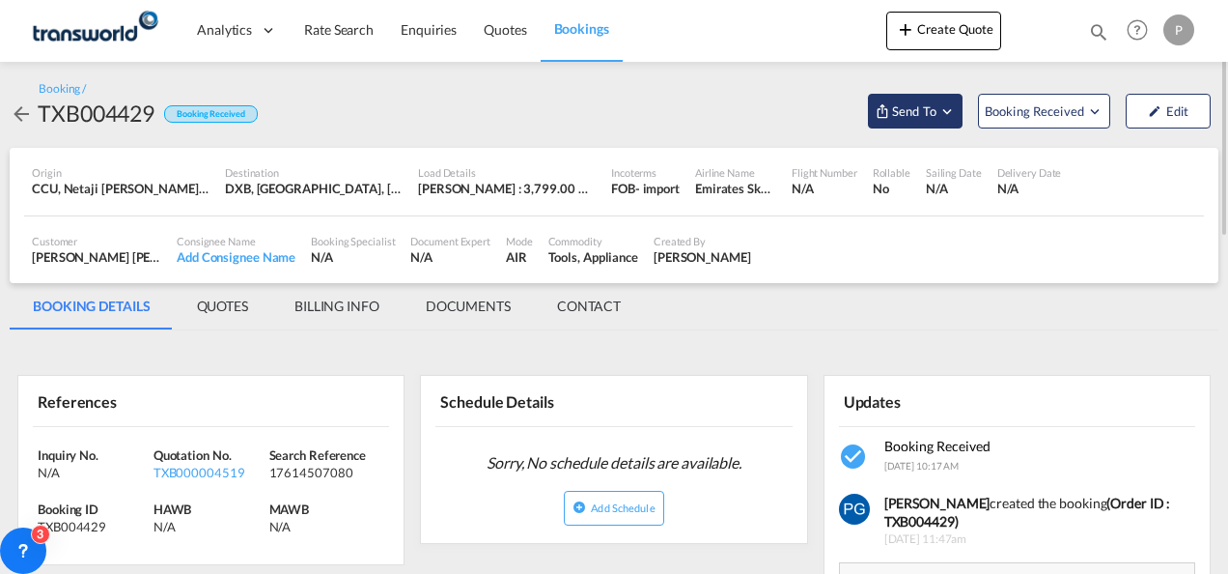
drag, startPoint x: 927, startPoint y: 105, endPoint x: 911, endPoint y: 107, distance: 16.5
click at [911, 107] on span "Send To" at bounding box center [914, 110] width 48 height 19
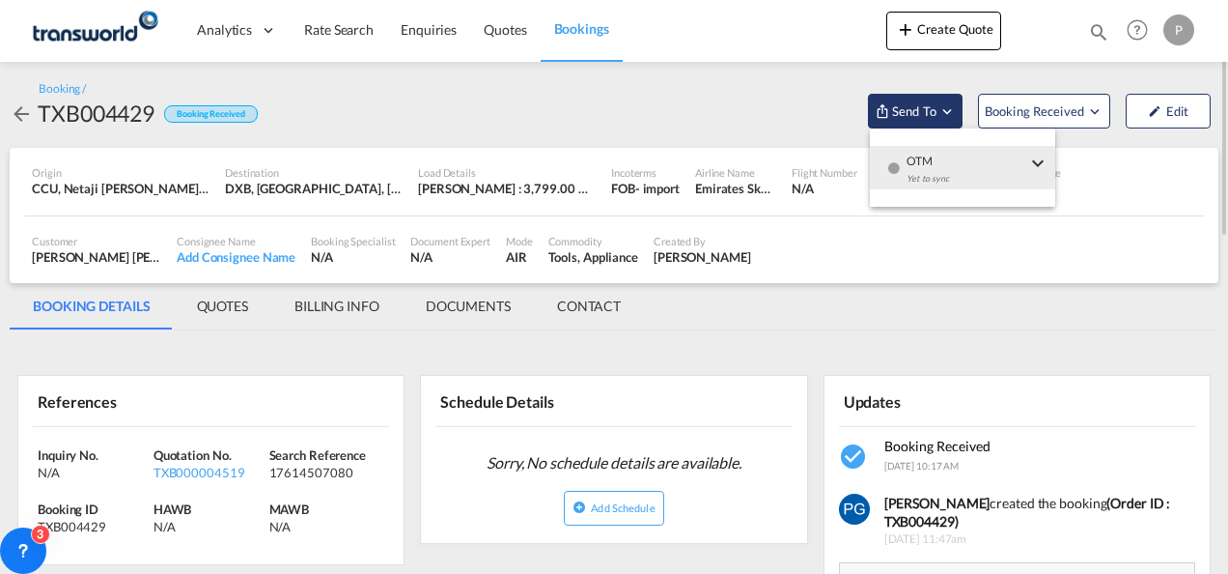
click at [911, 107] on md-backdrop at bounding box center [614, 287] width 1228 height 574
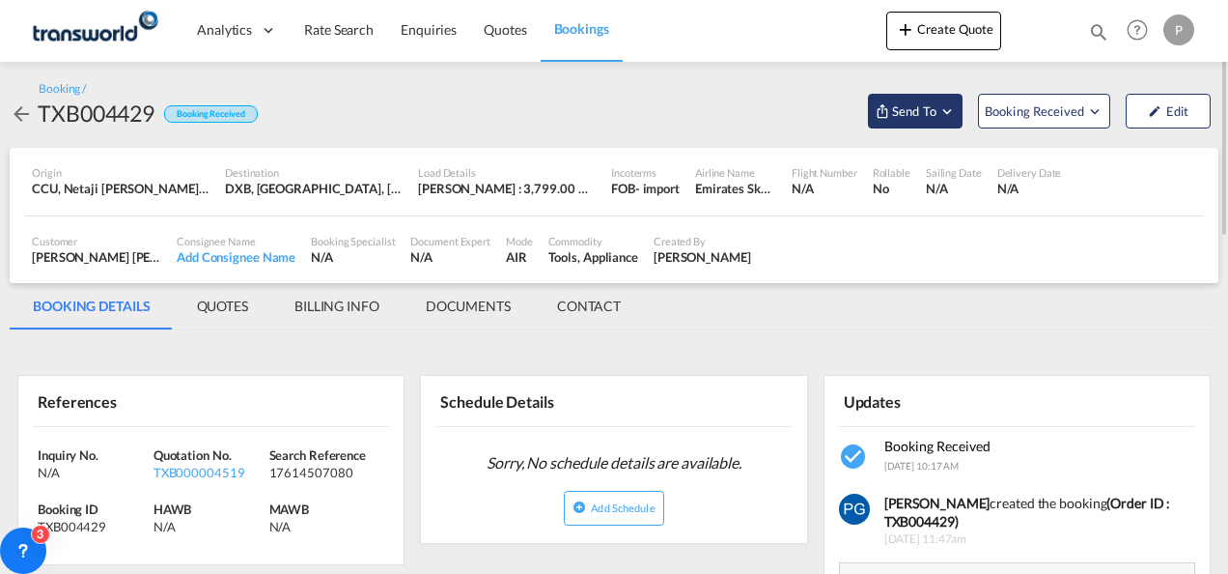
click at [911, 107] on span "Send To" at bounding box center [914, 110] width 48 height 19
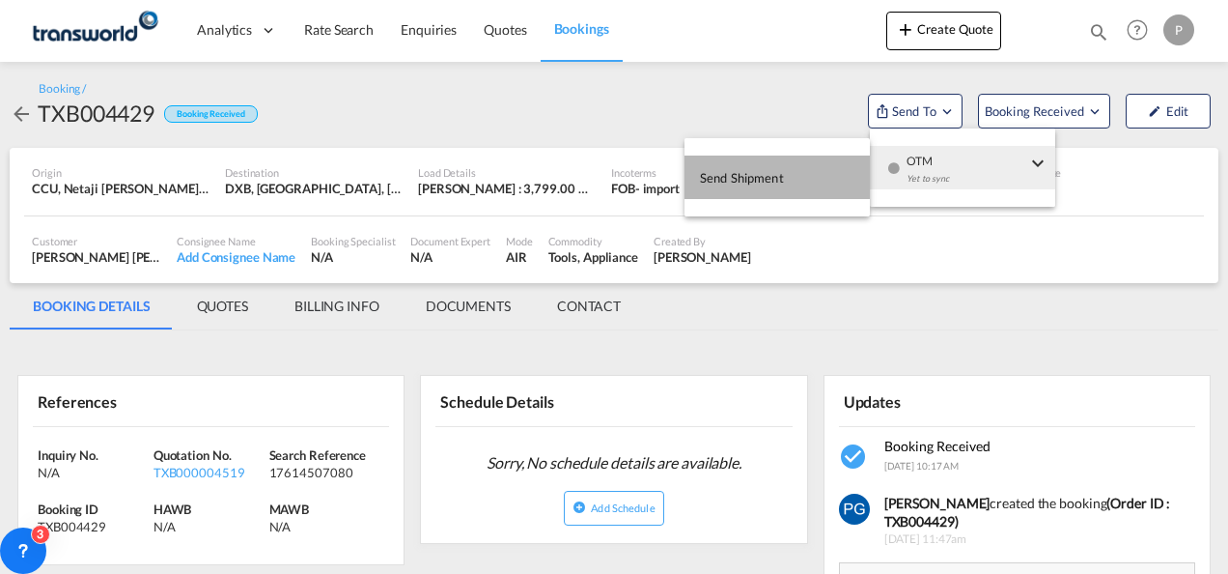
click at [804, 163] on button "Send Shipment" at bounding box center [777, 176] width 185 height 43
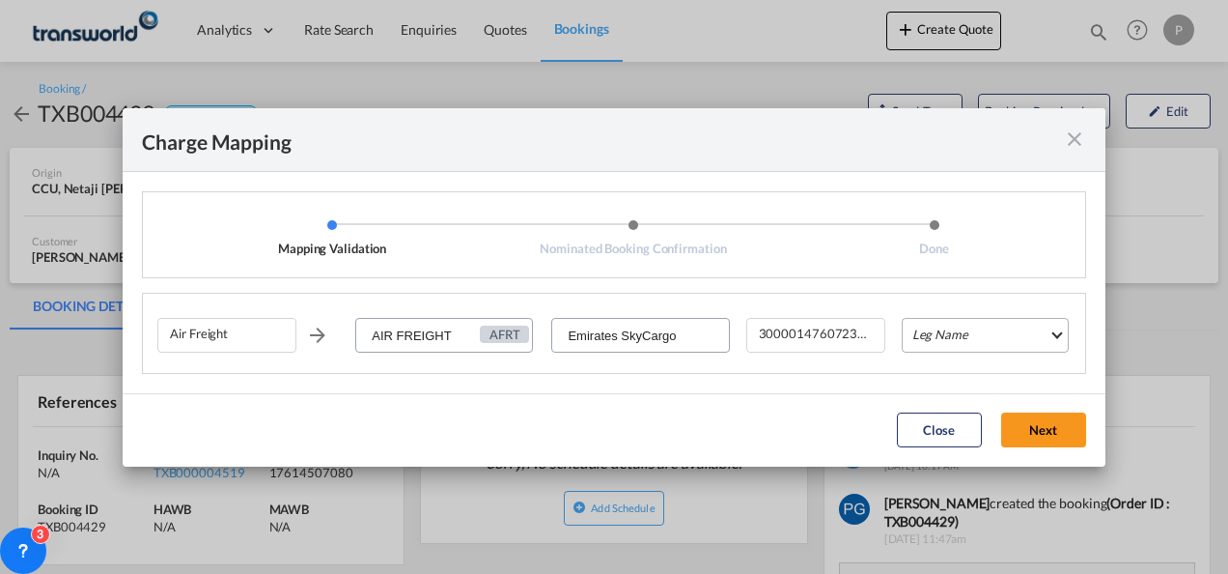
click at [941, 324] on md-select "Leg Name HANDLING ORIGIN HANDLING DESTINATION OTHERS TL PICK UP CUSTOMS ORIGIN …" at bounding box center [985, 335] width 167 height 35
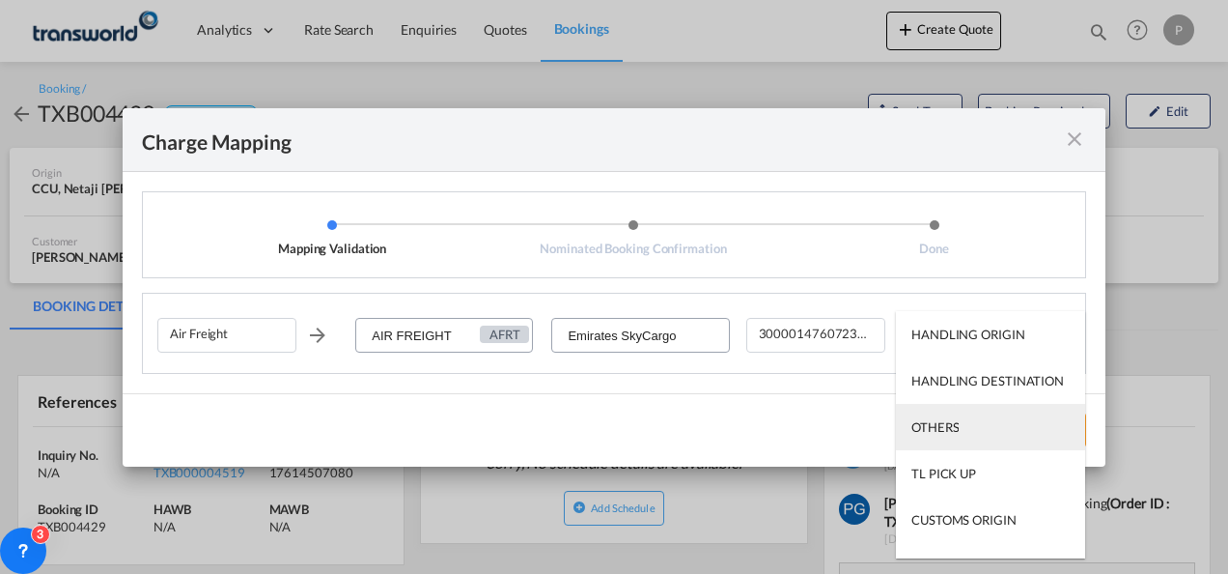
scroll to position [124, 0]
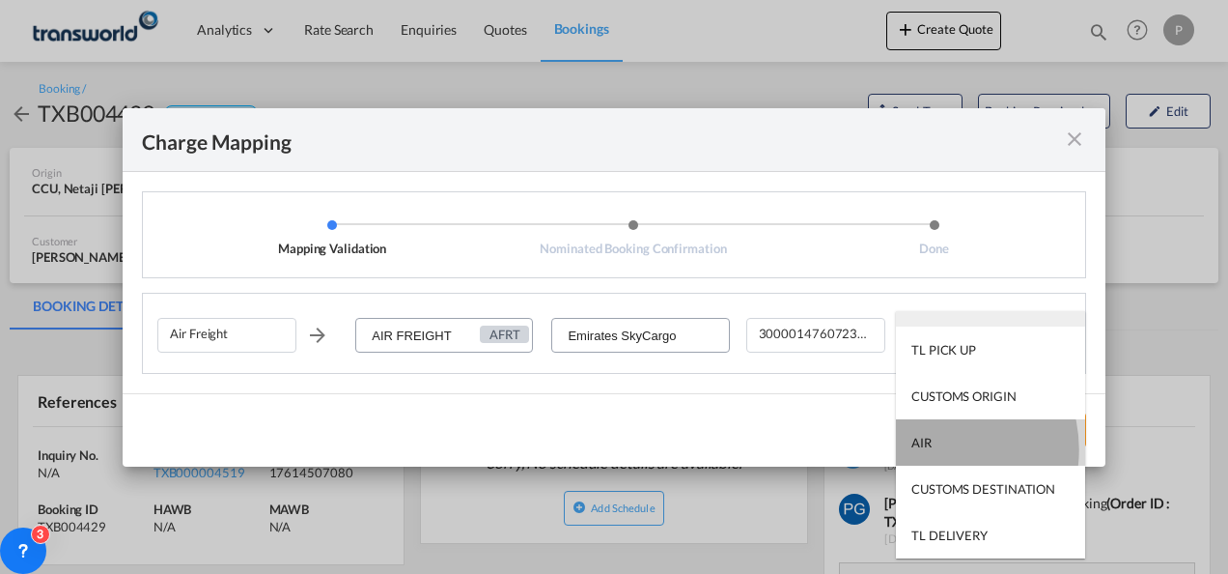
click at [936, 449] on md-option "AIR" at bounding box center [990, 442] width 189 height 46
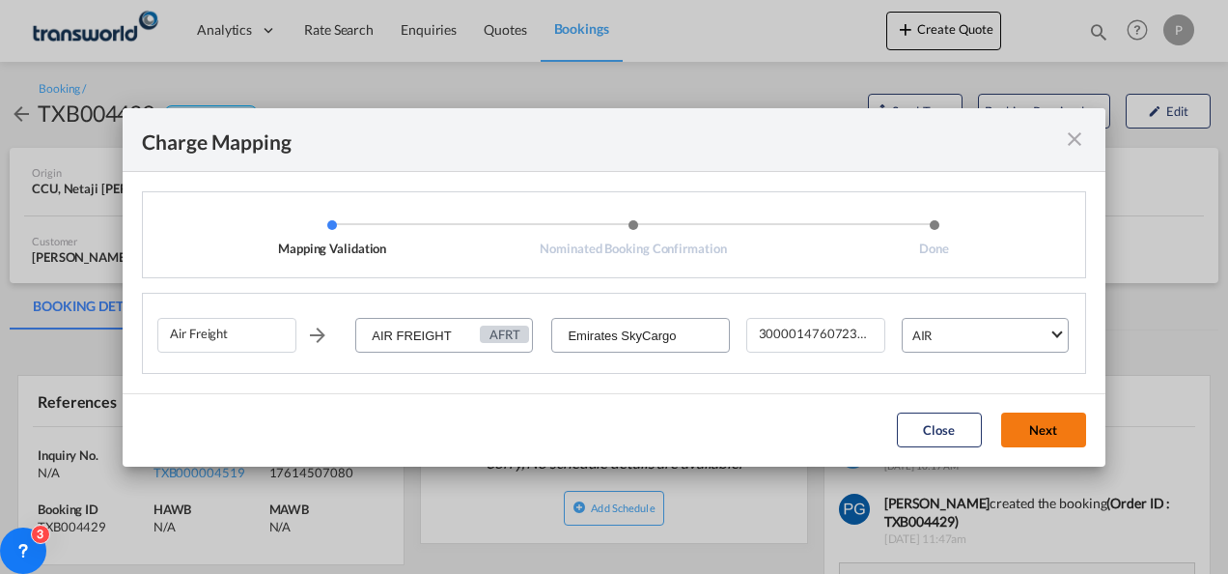
click at [1029, 437] on button "Next" at bounding box center [1043, 429] width 85 height 35
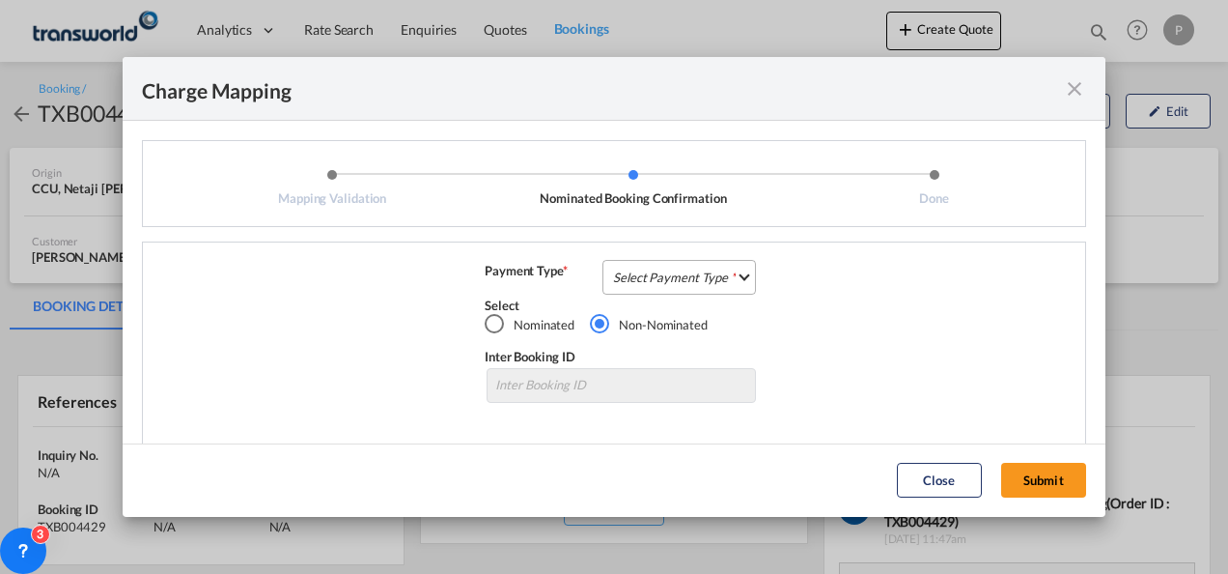
click at [681, 268] on md-select "Select Payment Type COLLECT PREPAID" at bounding box center [680, 277] width 154 height 35
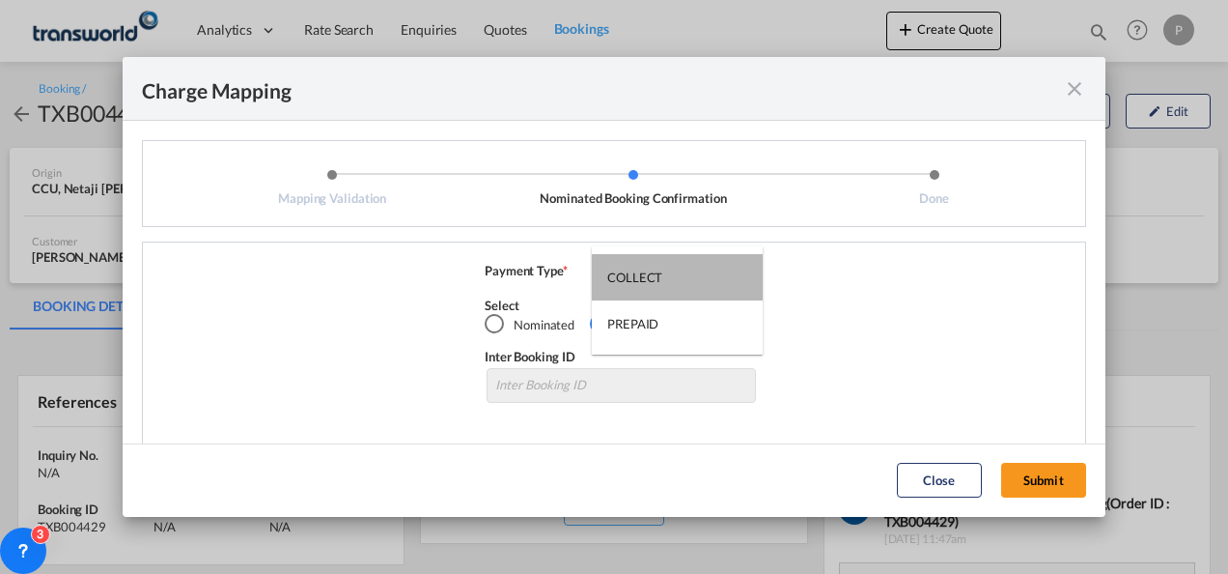
click at [681, 268] on md-option "COLLECT" at bounding box center [677, 277] width 171 height 46
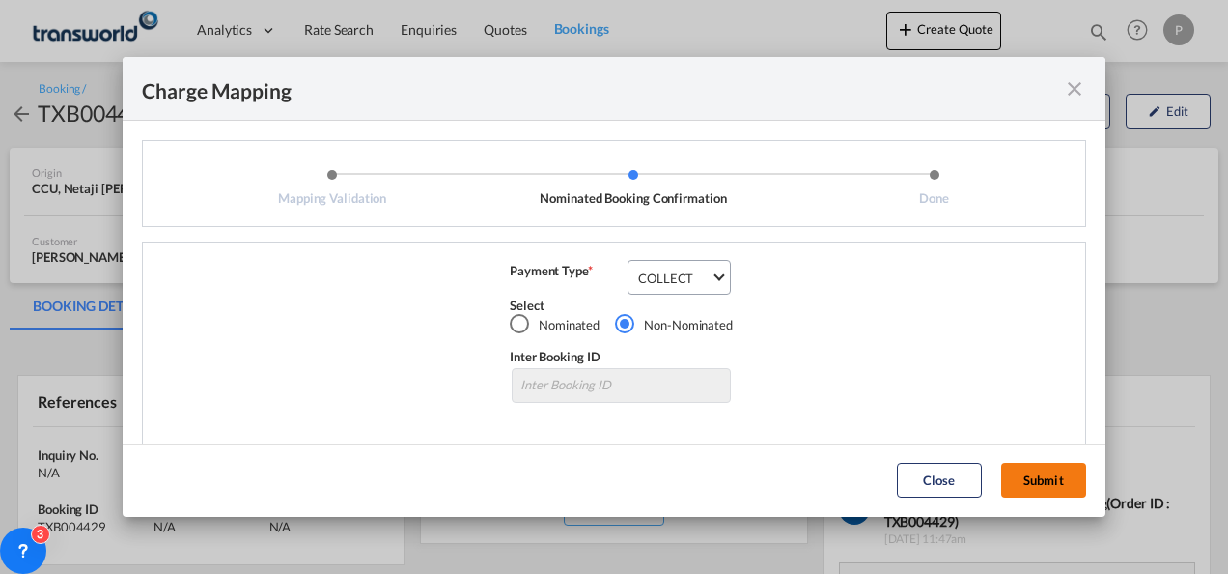
click at [1049, 472] on button "Submit" at bounding box center [1043, 480] width 85 height 35
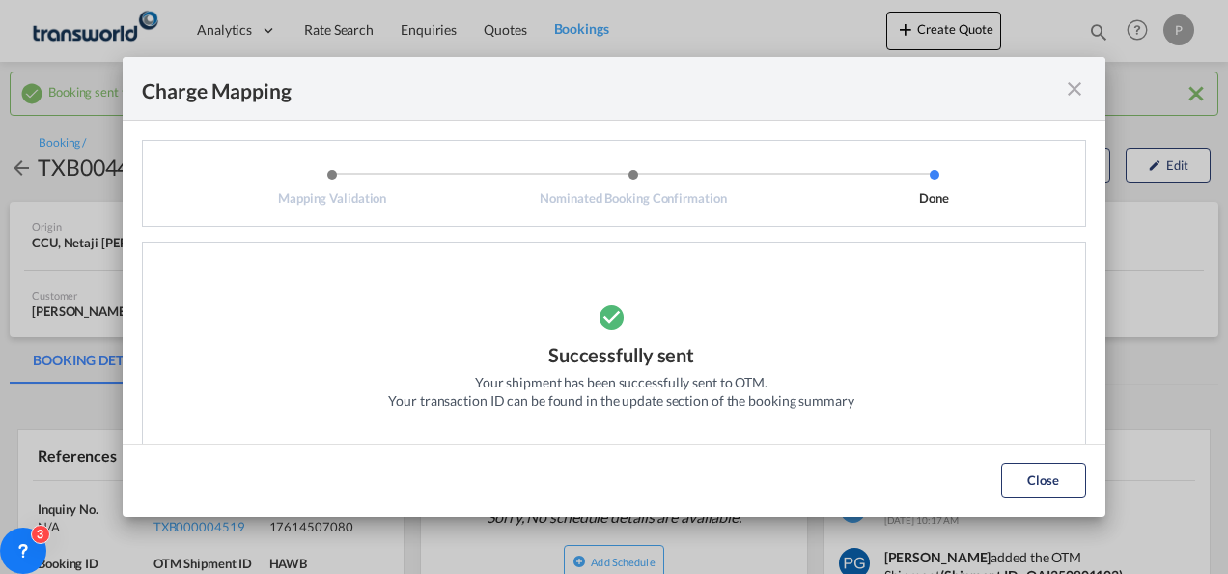
click at [1070, 91] on md-icon "icon-close fg-AAA8AD cursor" at bounding box center [1074, 88] width 23 height 23
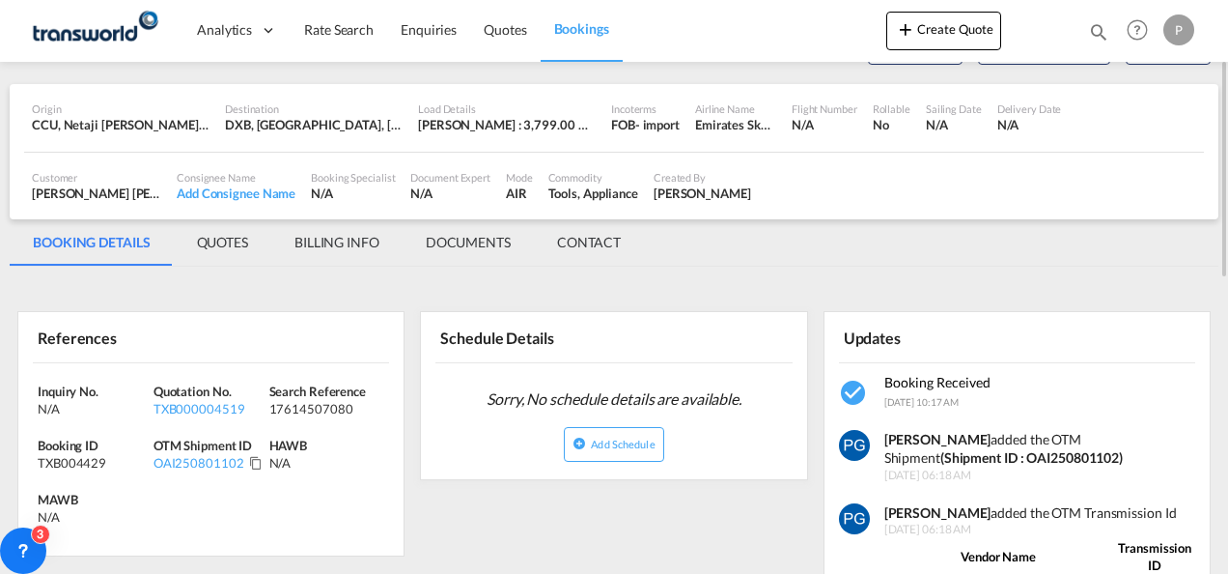
scroll to position [130, 0]
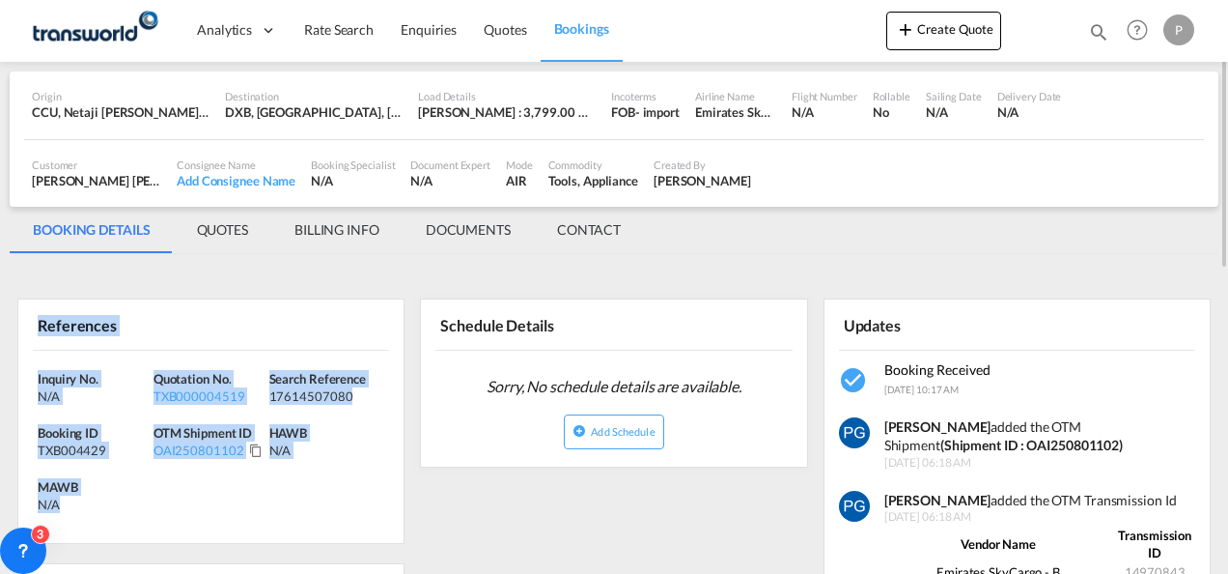
drag, startPoint x: 35, startPoint y: 315, endPoint x: 104, endPoint y: 498, distance: 196.2
click at [104, 498] on div "References Inquiry No. N/A Quotation No. TXB000004519 Search Reference 17614507…" at bounding box center [210, 420] width 387 height 245
copy div "References Inquiry No. N/A Quotation No. TXB000004519 Search Reference 17614507…"
